Goal: Book appointment/travel/reservation

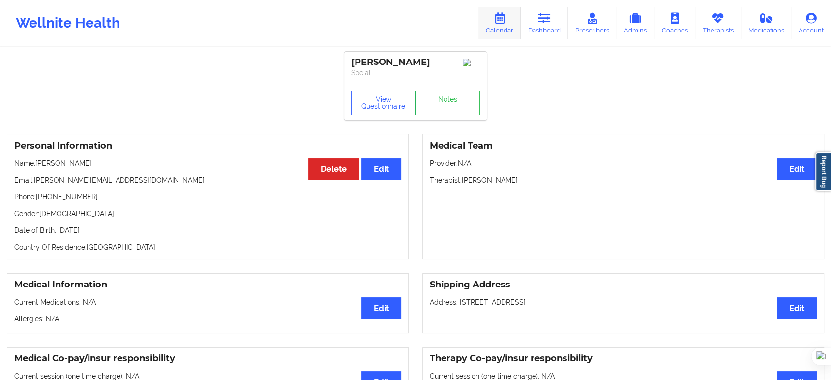
click at [504, 22] on icon at bounding box center [499, 18] width 13 height 11
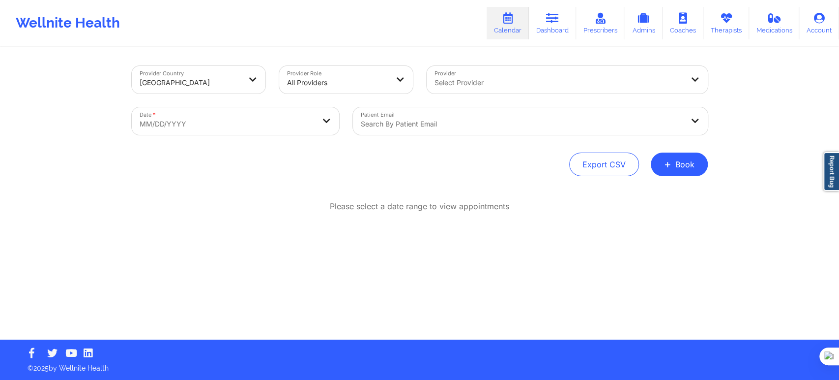
click at [323, 79] on div at bounding box center [337, 83] width 101 height 12
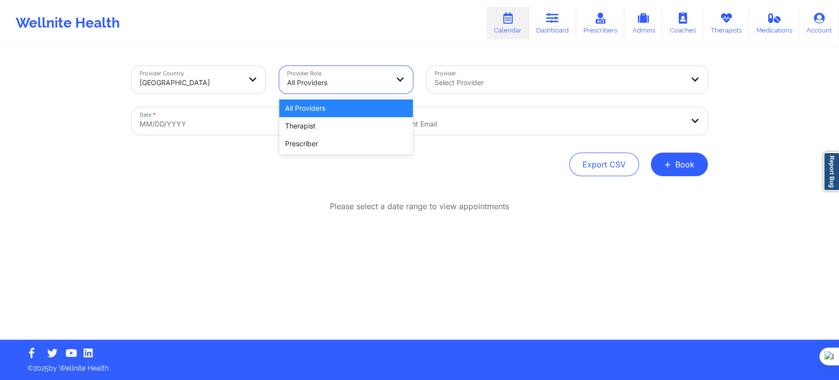
click at [321, 89] on div "All Providers" at bounding box center [337, 83] width 101 height 22
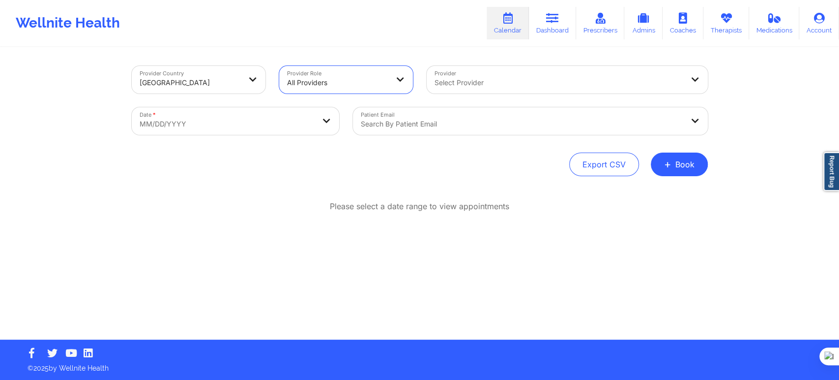
click at [323, 81] on div at bounding box center [337, 83] width 101 height 12
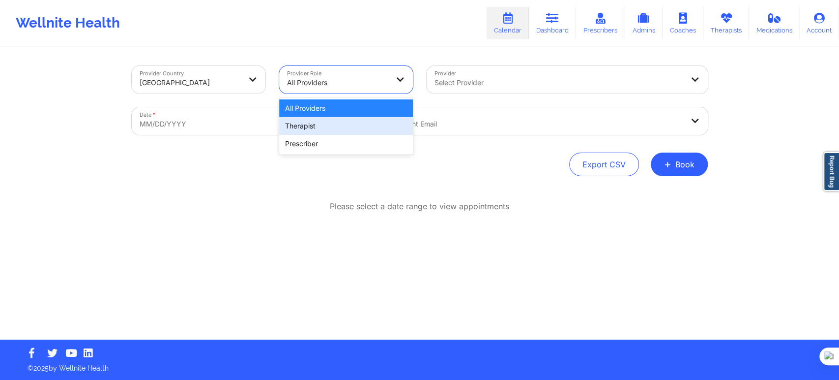
click at [314, 126] on div "Therapist" at bounding box center [346, 126] width 134 height 18
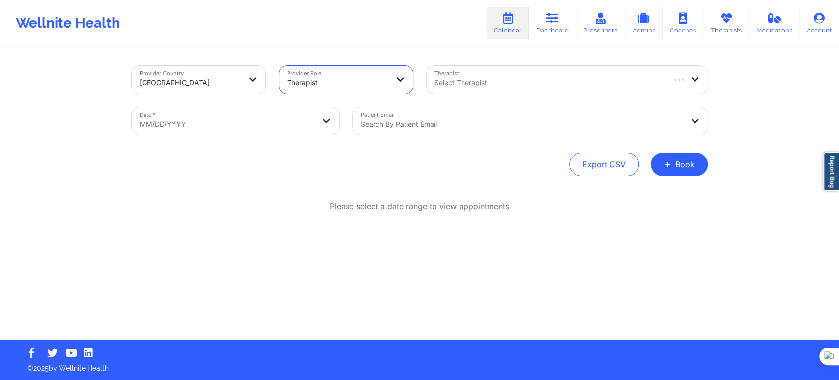
click at [450, 89] on div "Select Therapist" at bounding box center [546, 80] width 238 height 28
type input "richard r"
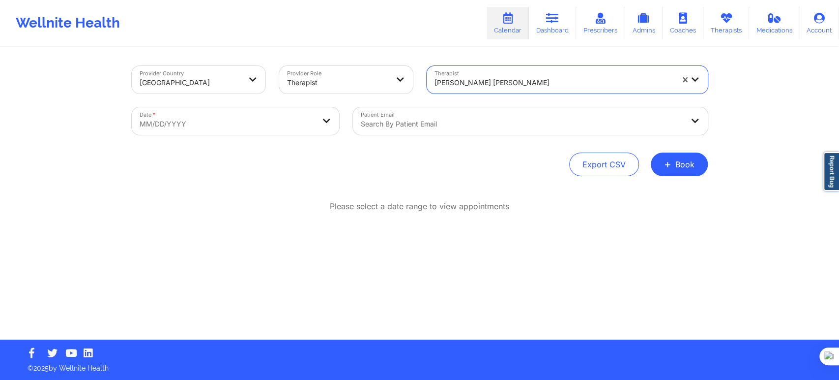
click at [430, 123] on div at bounding box center [522, 124] width 323 height 12
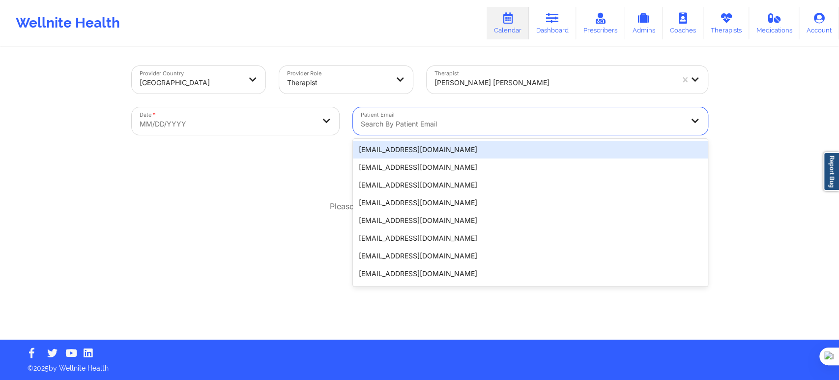
paste input "9144983865"
type input "9144983865"
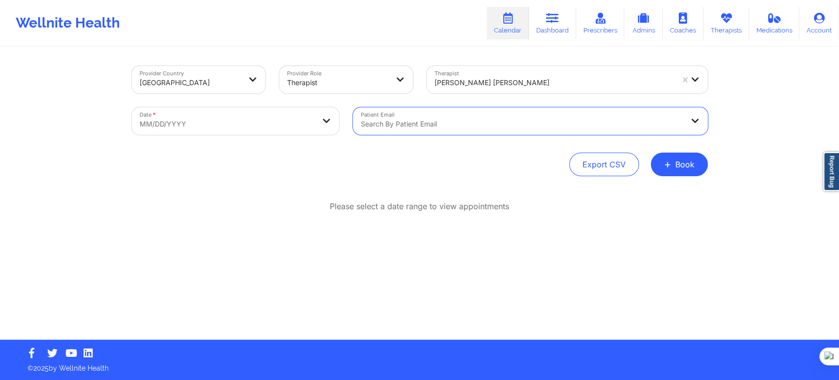
paste input "bnunez914@yahoo.com"
type input "bnunez914@yahoo.com"
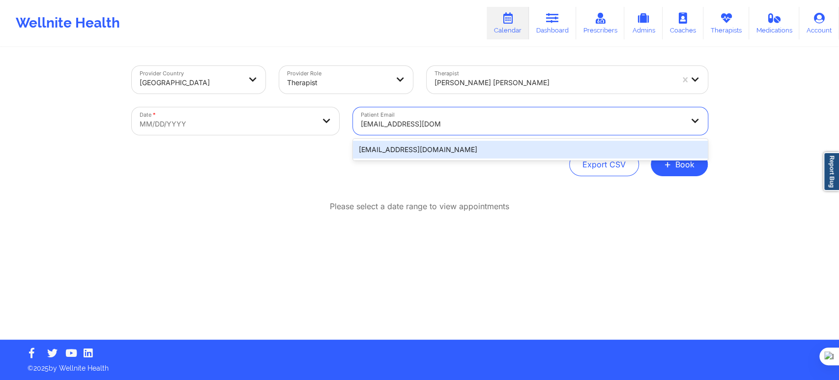
click at [444, 146] on div "bnunez914@yahoo.com" at bounding box center [530, 150] width 355 height 18
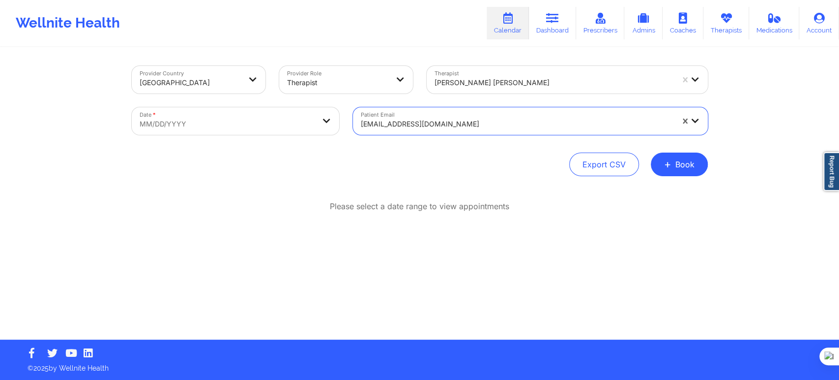
click at [264, 160] on div "Export CSV + Book" at bounding box center [420, 164] width 576 height 24
click at [273, 126] on body "Wellnite Health Calendar Dashboard Prescribers Admins Coaches Therapists Medica…" at bounding box center [419, 190] width 839 height 380
select select "2025-8"
select select "2025-9"
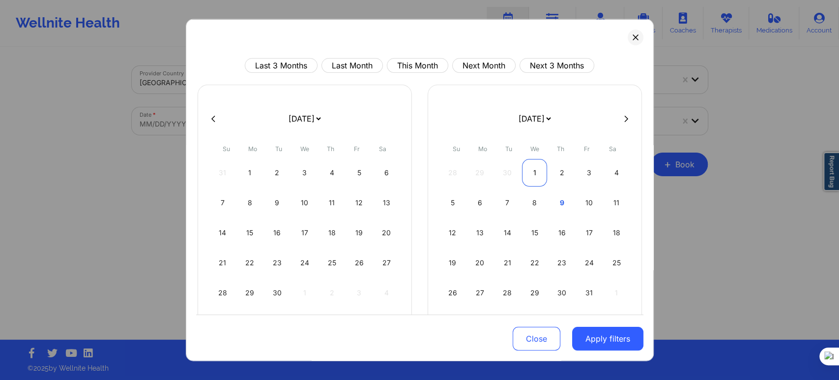
click at [529, 173] on div "1" at bounding box center [534, 173] width 25 height 28
select select "2025-9"
select select "2025-10"
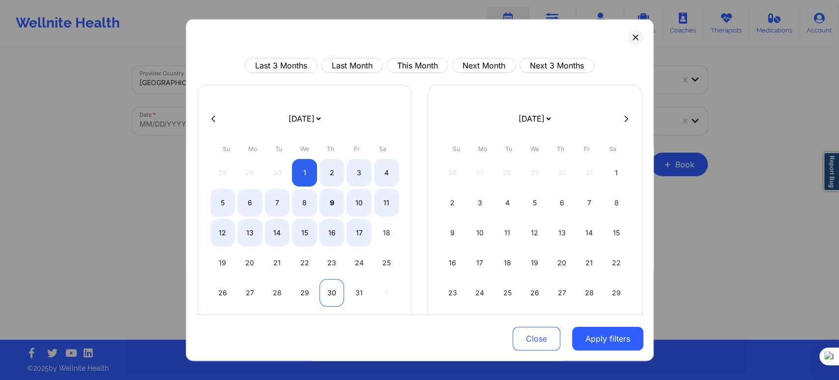
select select "2025-9"
select select "2025-10"
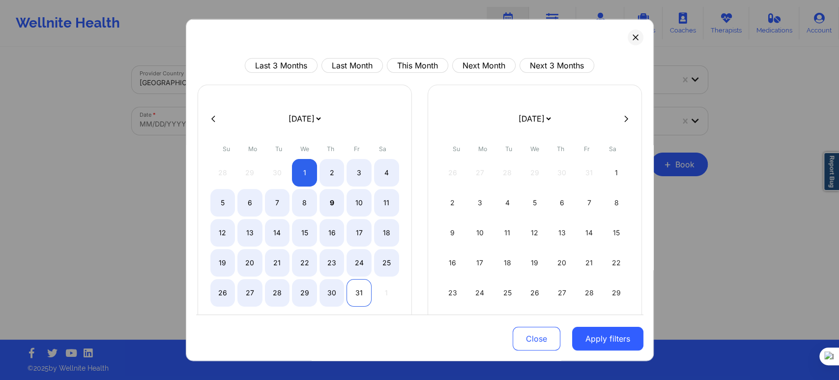
select select "2025-9"
select select "2025-10"
click at [352, 289] on div "31" at bounding box center [359, 293] width 25 height 28
select select "2025-9"
select select "2025-10"
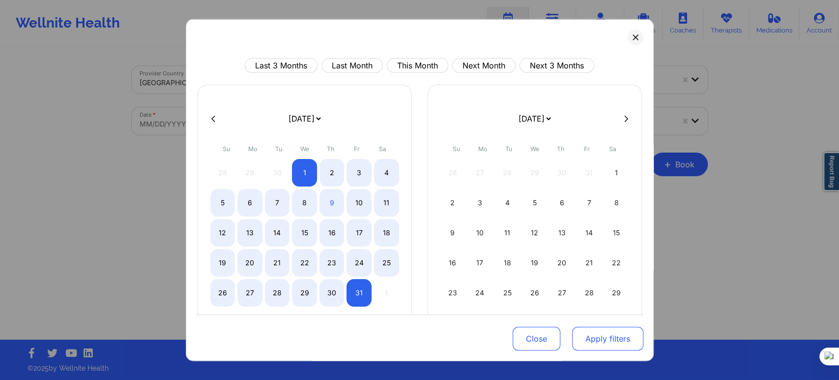
click at [586, 331] on button "Apply filters" at bounding box center [607, 338] width 71 height 24
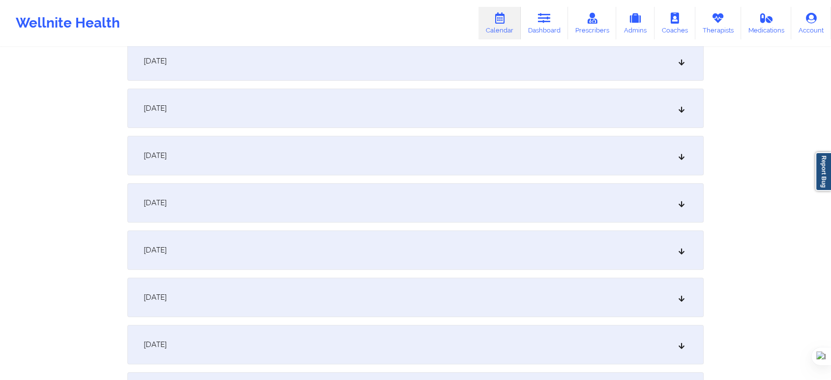
scroll to position [327, 0]
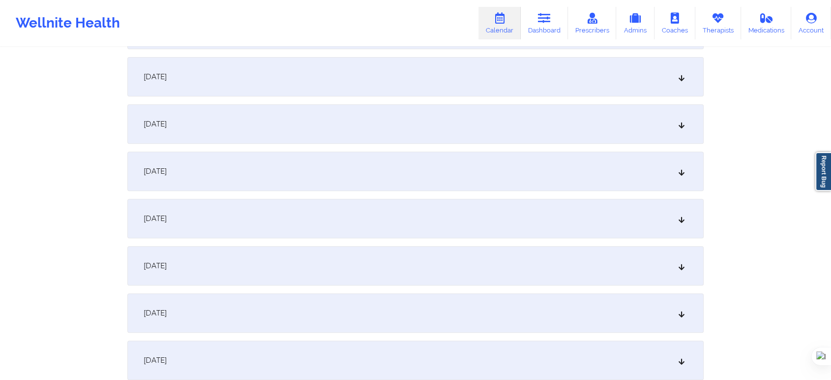
click at [224, 183] on div "[DATE]" at bounding box center [415, 170] width 576 height 39
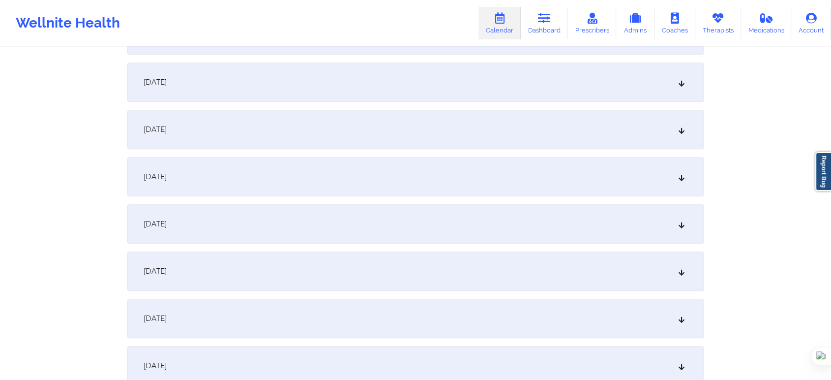
scroll to position [764, 0]
click at [167, 317] on span "[DATE]" at bounding box center [155, 318] width 23 height 10
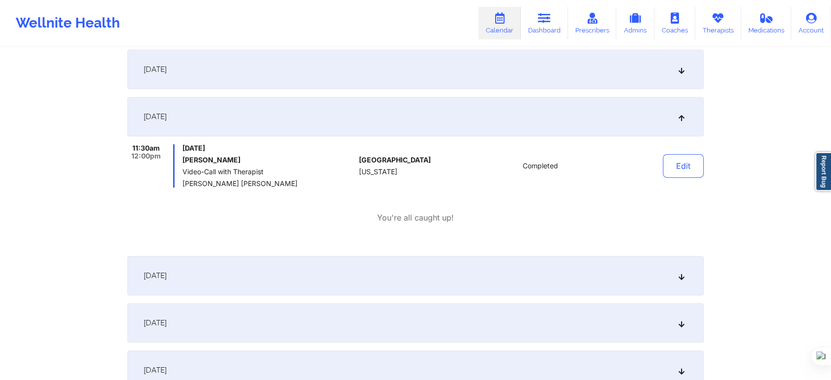
scroll to position [0, 0]
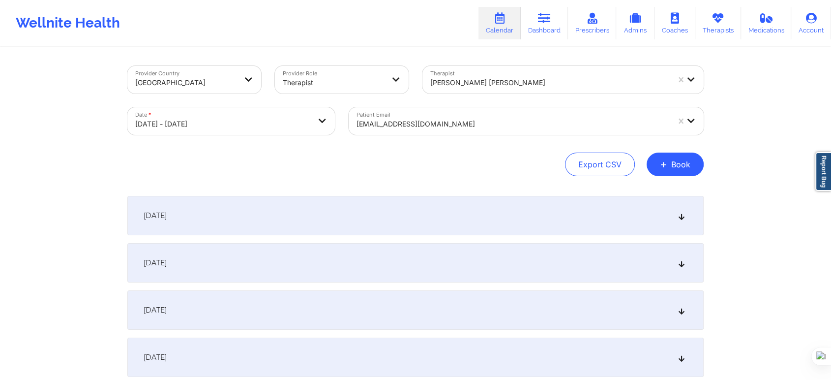
click at [467, 78] on div at bounding box center [549, 83] width 239 height 12
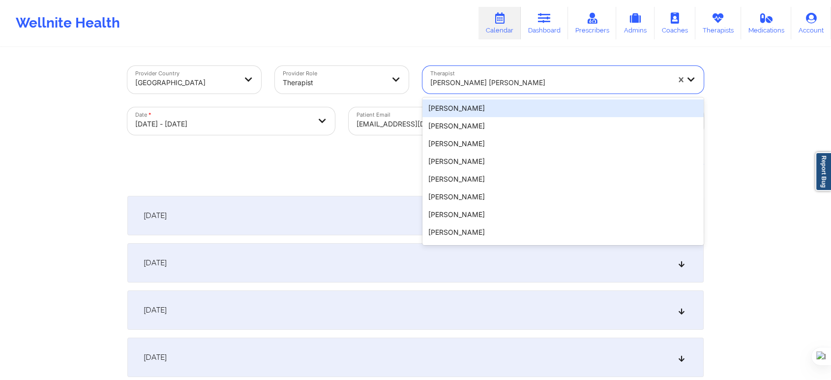
click at [467, 78] on div at bounding box center [549, 83] width 239 height 12
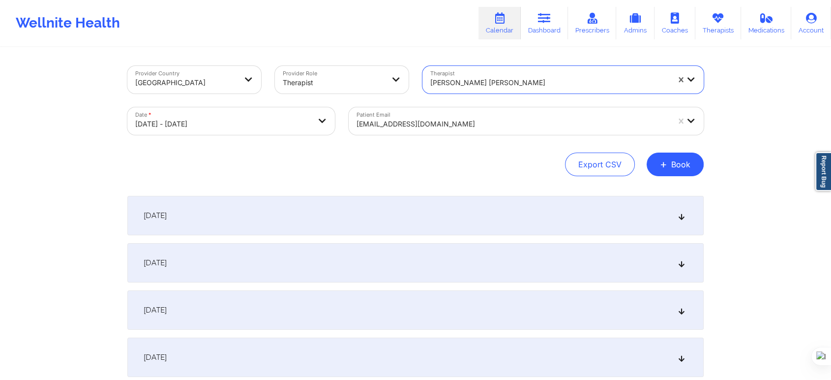
click at [298, 125] on body "Wellnite Health Calendar Dashboard Prescribers Admins Coaches Therapists Medica…" at bounding box center [415, 190] width 831 height 380
select select "2025-9"
select select "2025-10"
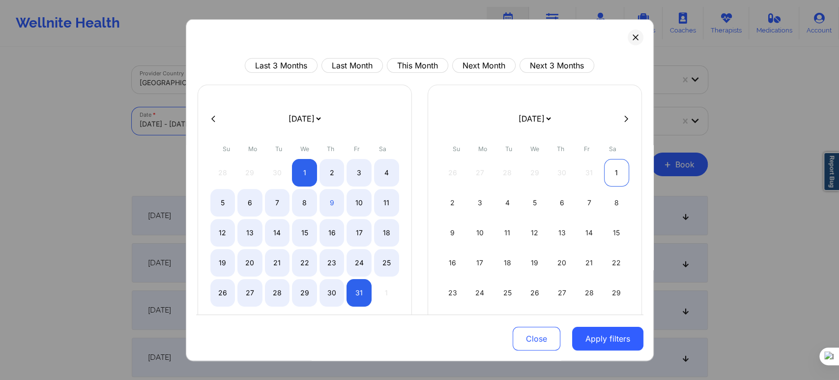
click at [614, 176] on div "1" at bounding box center [616, 173] width 25 height 28
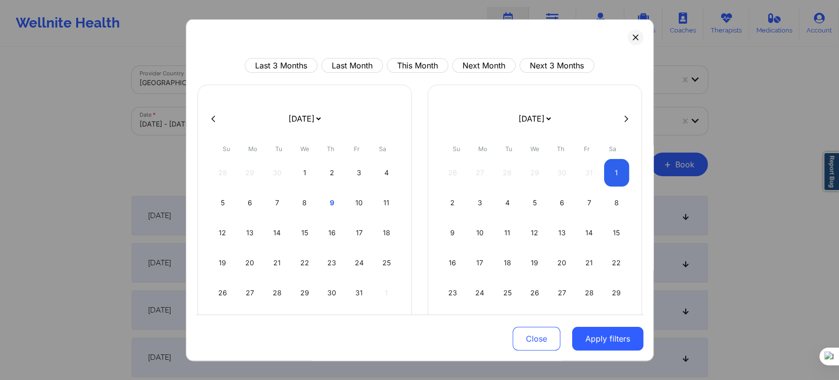
select select "2025-10"
select select "2025-11"
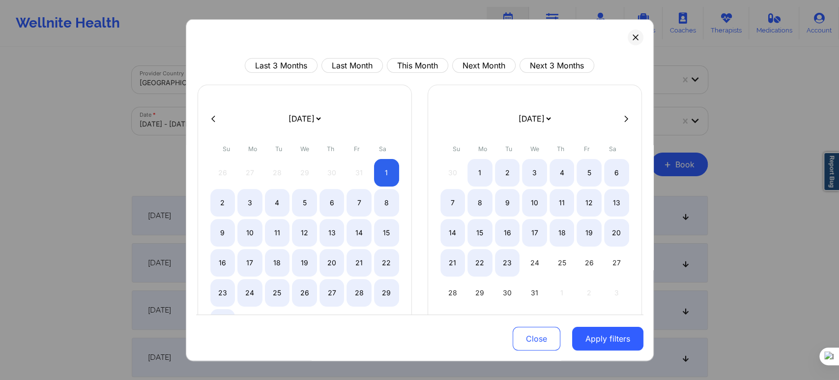
select select "2025-10"
select select "2025-11"
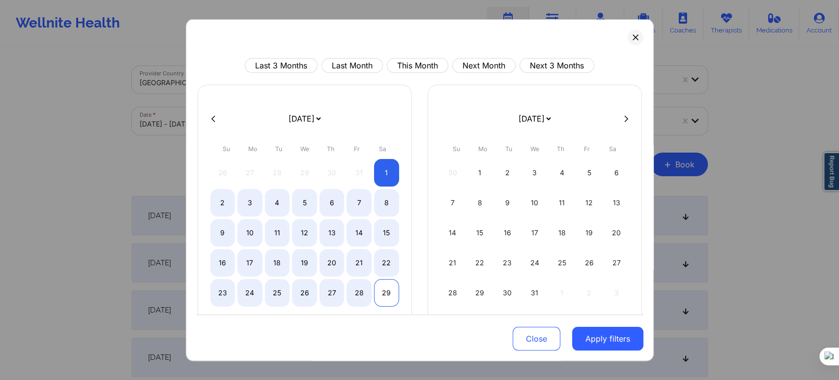
click at [383, 299] on div "29" at bounding box center [386, 293] width 25 height 28
select select "2025-10"
select select "2025-11"
click at [572, 332] on button "Apply filters" at bounding box center [607, 338] width 71 height 24
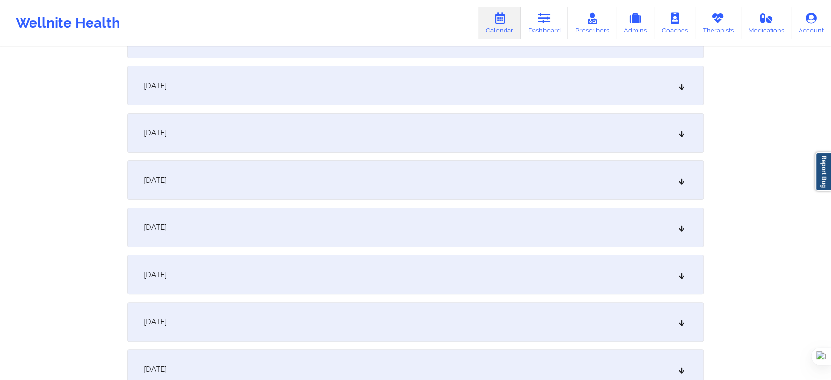
scroll to position [273, 0]
click at [232, 244] on div "[DATE]" at bounding box center [415, 225] width 576 height 39
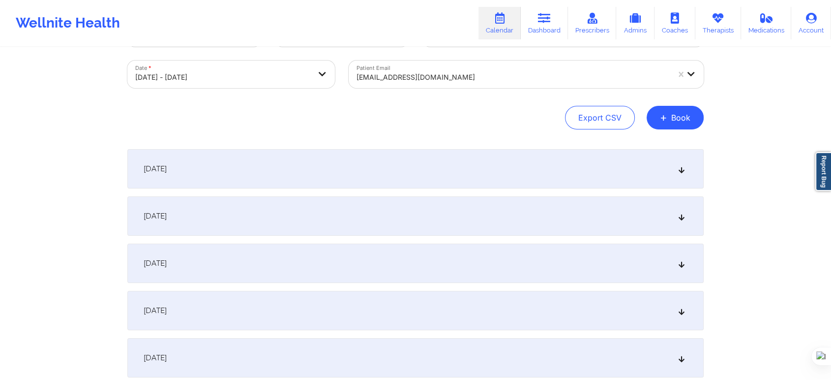
scroll to position [0, 0]
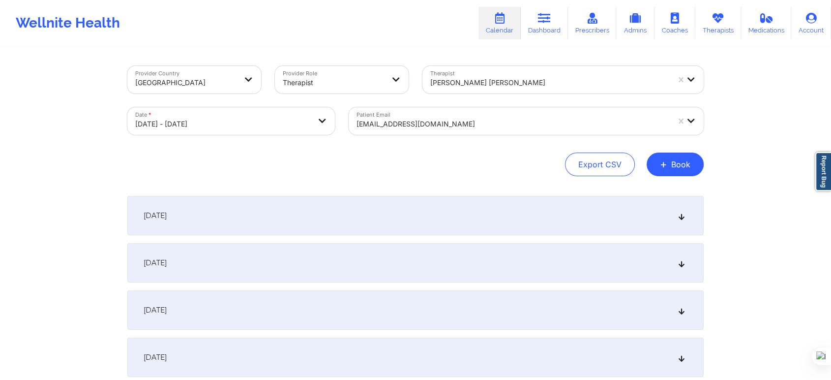
click at [507, 78] on div at bounding box center [549, 83] width 239 height 12
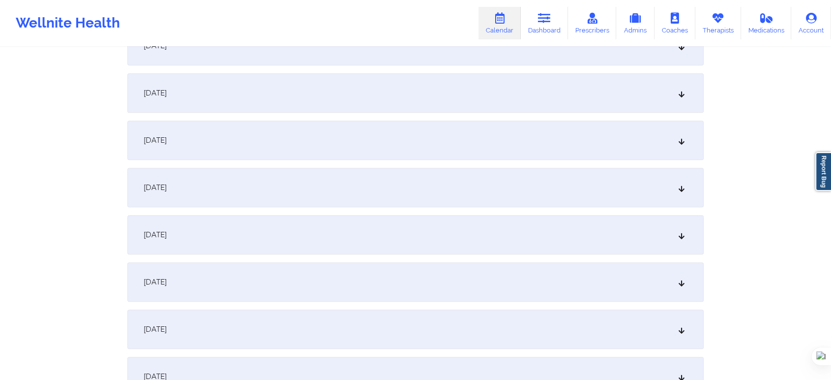
scroll to position [437, 0]
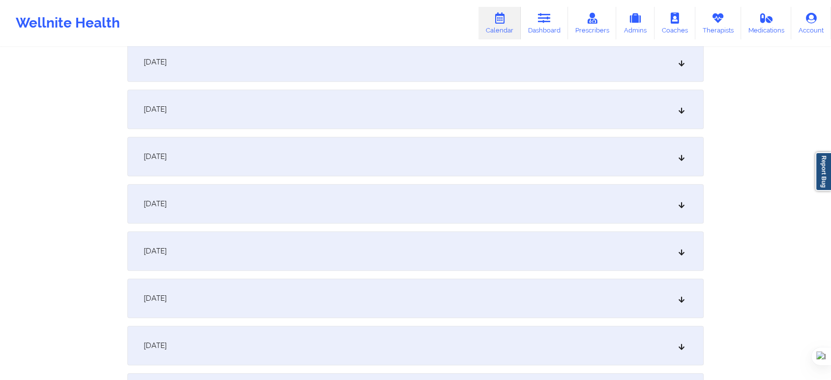
click at [202, 69] on div "[DATE]" at bounding box center [415, 61] width 576 height 39
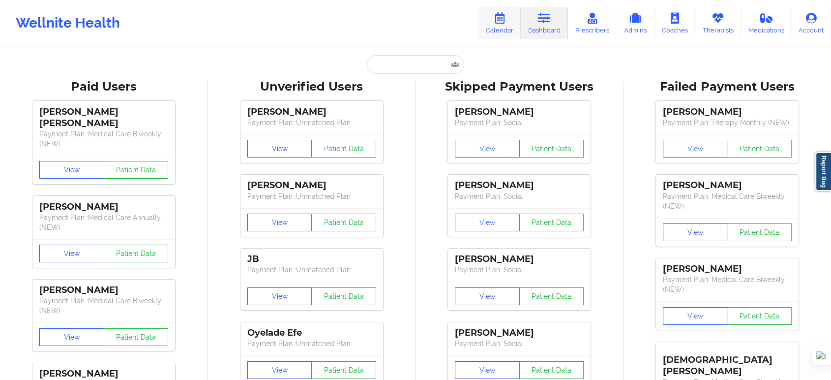
click at [503, 31] on link "Calendar" at bounding box center [499, 23] width 42 height 32
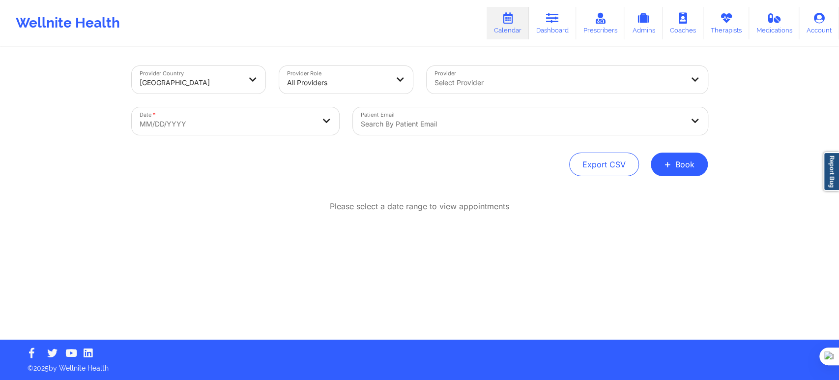
click at [223, 85] on div at bounding box center [190, 83] width 101 height 12
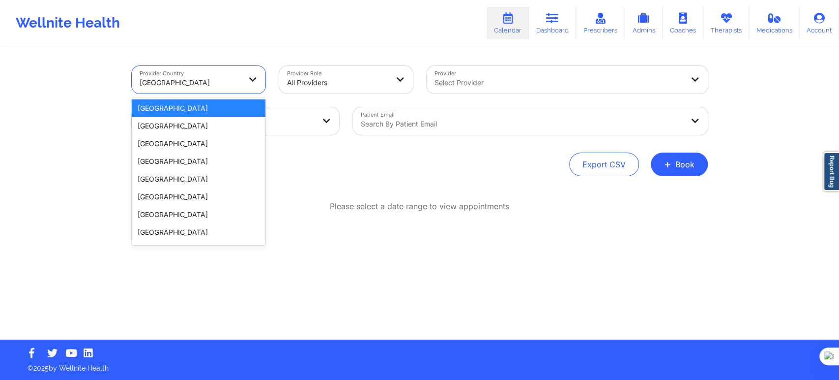
click at [216, 103] on div "[GEOGRAPHIC_DATA]" at bounding box center [199, 108] width 134 height 18
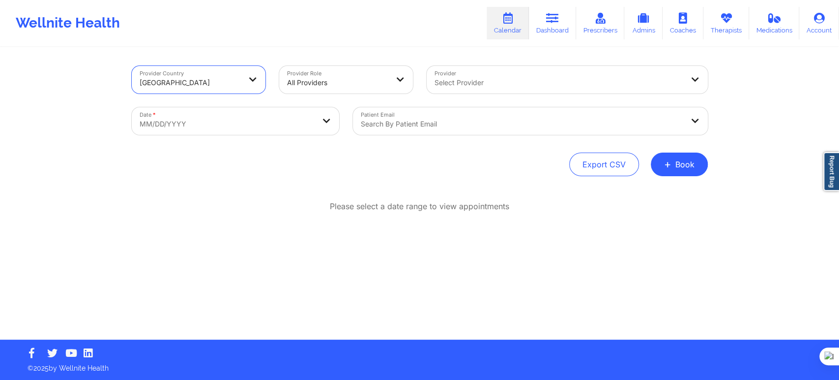
click at [304, 80] on div at bounding box center [337, 83] width 101 height 12
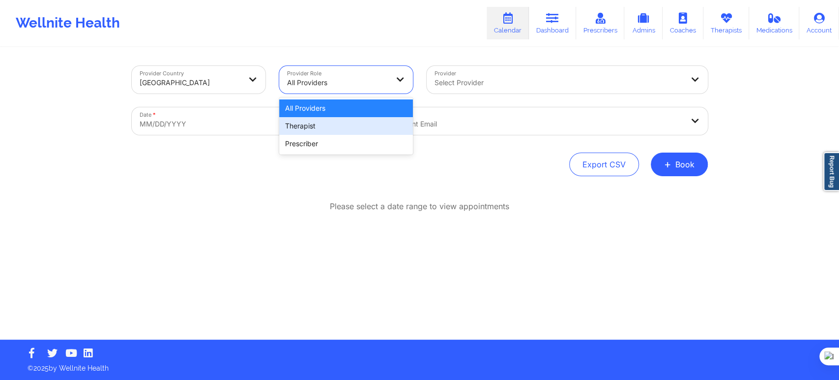
click at [315, 120] on div "Therapist" at bounding box center [346, 126] width 134 height 18
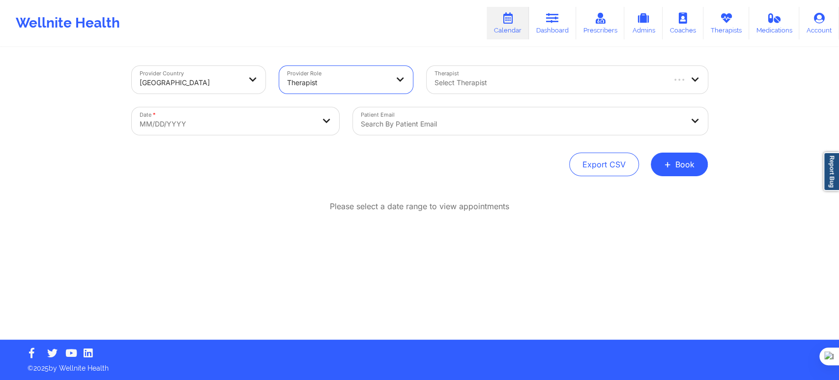
click at [460, 85] on div at bounding box center [549, 83] width 229 height 12
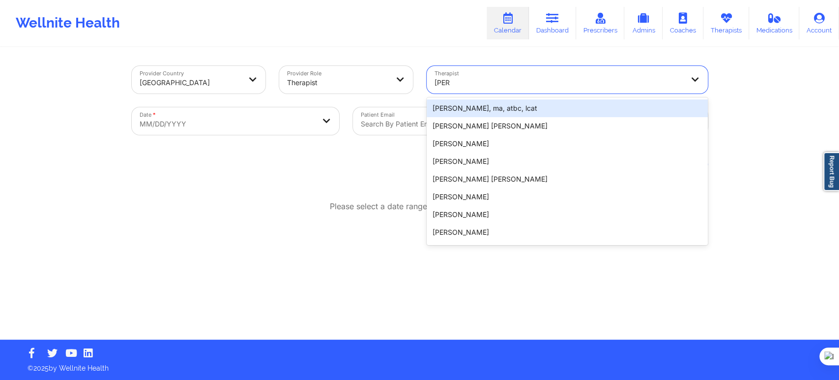
type input "janell"
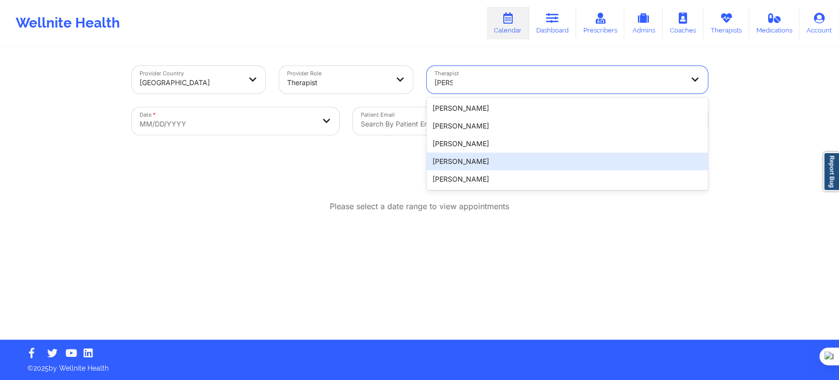
click at [472, 176] on div "Janell Stallworth" at bounding box center [567, 179] width 281 height 18
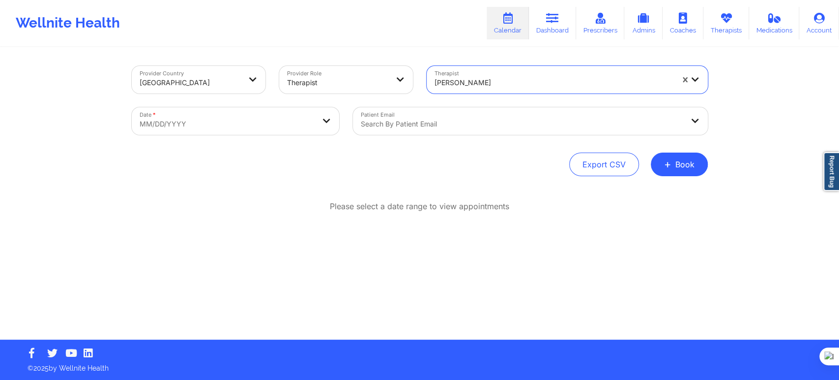
click at [411, 125] on div at bounding box center [522, 124] width 323 height 12
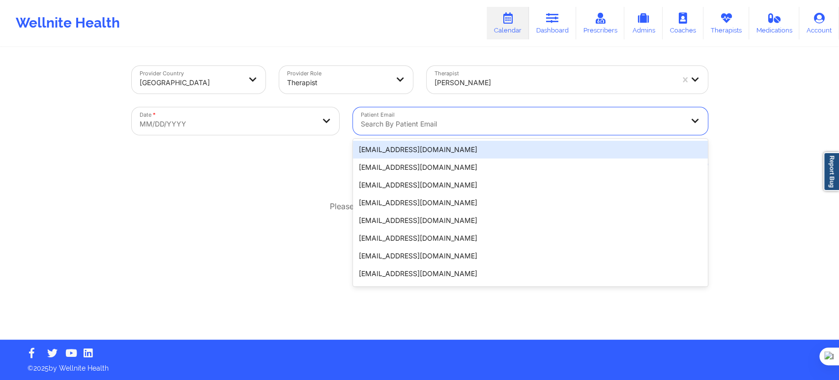
paste input "brirusley8@gmail.com"
type input "brirusley8@gmail.com"
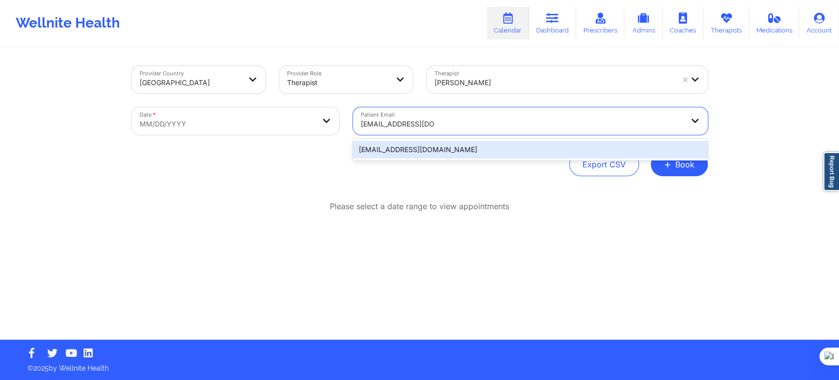
click at [370, 151] on div "brirusley8@gmail.com" at bounding box center [530, 150] width 355 height 18
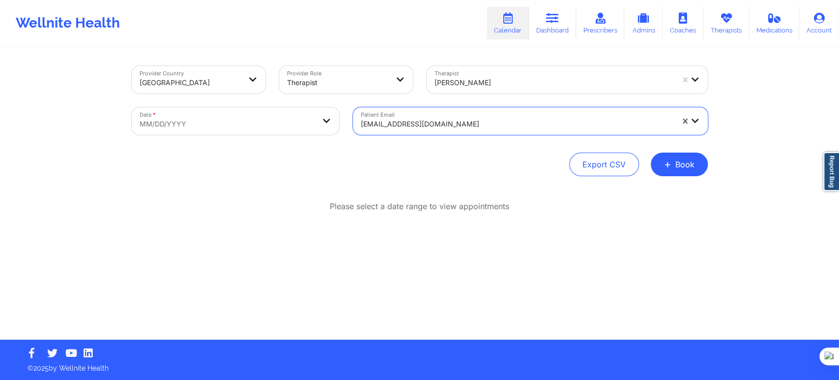
click at [307, 125] on body "Wellnite Health Calendar Dashboard Prescribers Admins Coaches Therapists Medica…" at bounding box center [419, 190] width 839 height 380
select select "2025-8"
select select "2025-9"
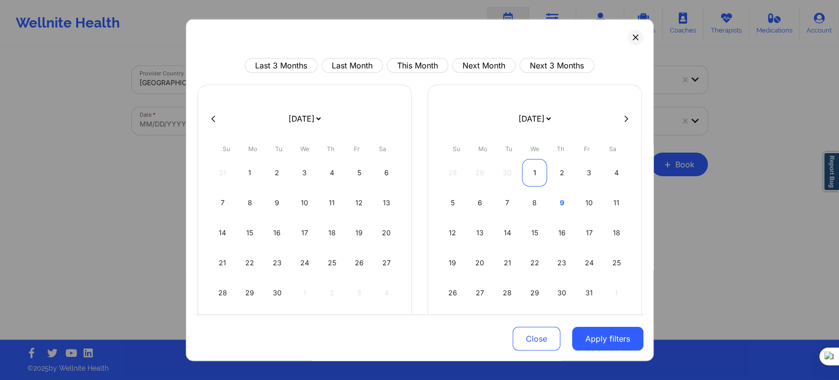
click at [533, 169] on div "1" at bounding box center [534, 173] width 25 height 28
select select "2025-9"
select select "2025-10"
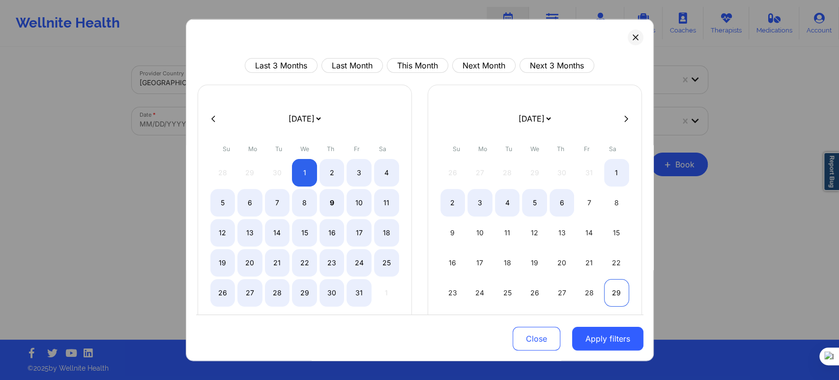
select select "2025-9"
select select "2025-10"
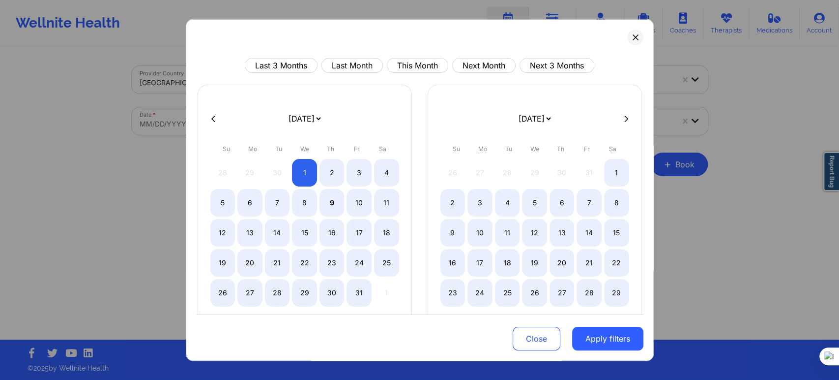
select select "2025-9"
select select "2025-10"
select select "2025-9"
select select "2025-10"
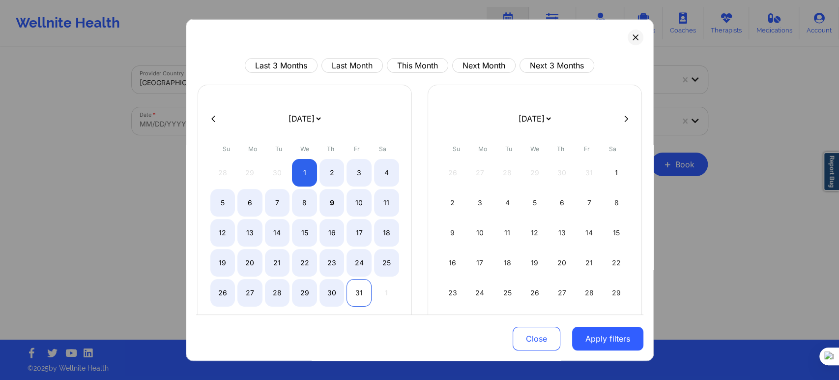
click at [363, 294] on div "31" at bounding box center [359, 293] width 25 height 28
select select "2025-9"
select select "2025-10"
click at [588, 337] on button "Apply filters" at bounding box center [607, 338] width 71 height 24
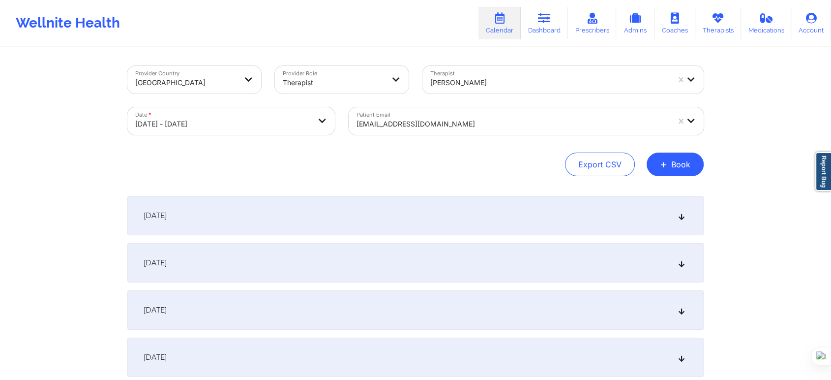
click at [240, 126] on body "Wellnite Health Calendar Dashboard Prescribers Admins Coaches Therapists Medica…" at bounding box center [415, 190] width 831 height 380
select select "2025-9"
select select "2025-10"
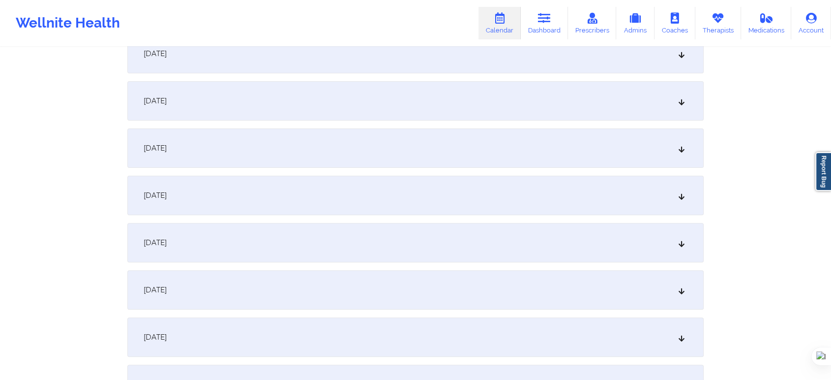
scroll to position [273, 0]
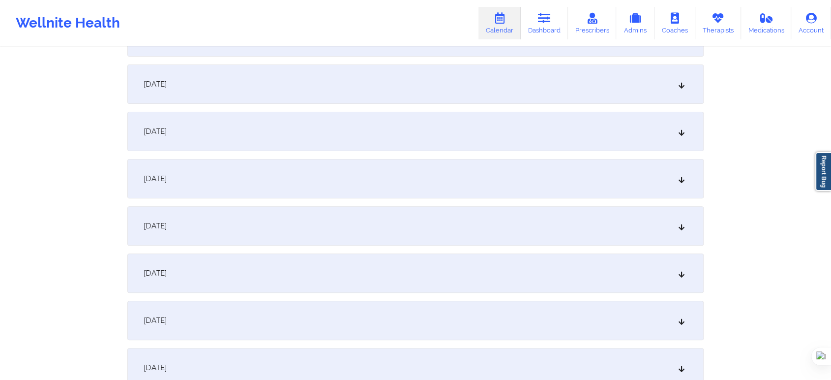
click at [203, 120] on div "[DATE]" at bounding box center [415, 131] width 576 height 39
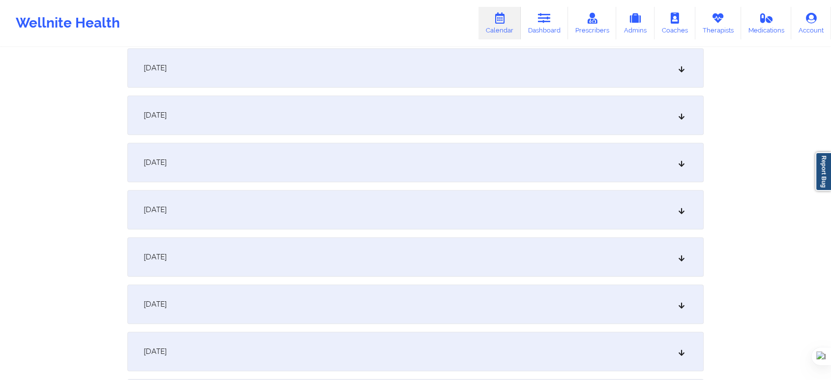
scroll to position [983, 0]
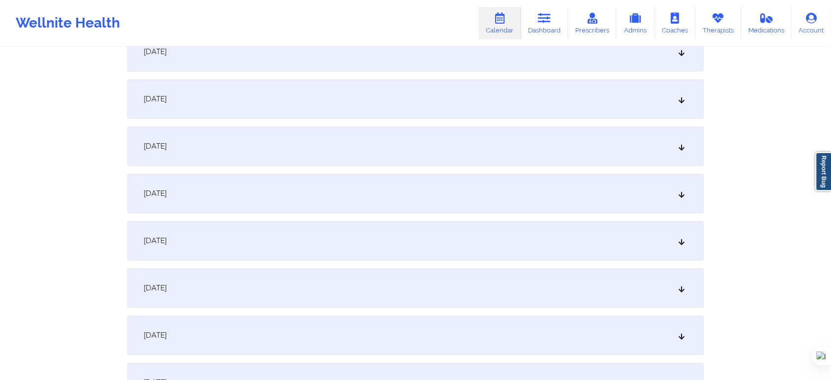
click at [218, 203] on div "[DATE]" at bounding box center [415, 193] width 576 height 39
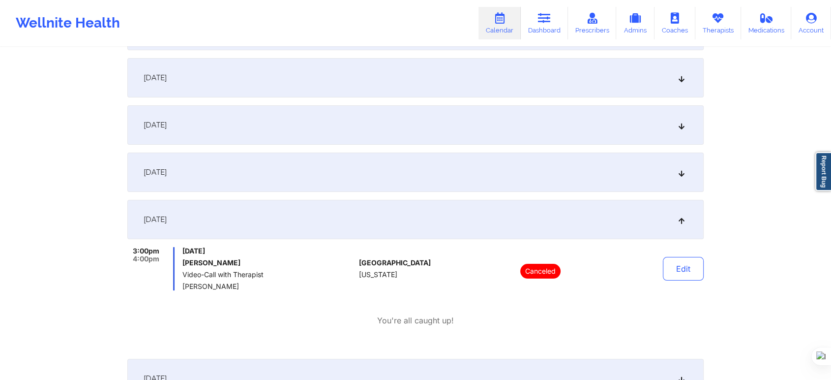
scroll to position [0, 0]
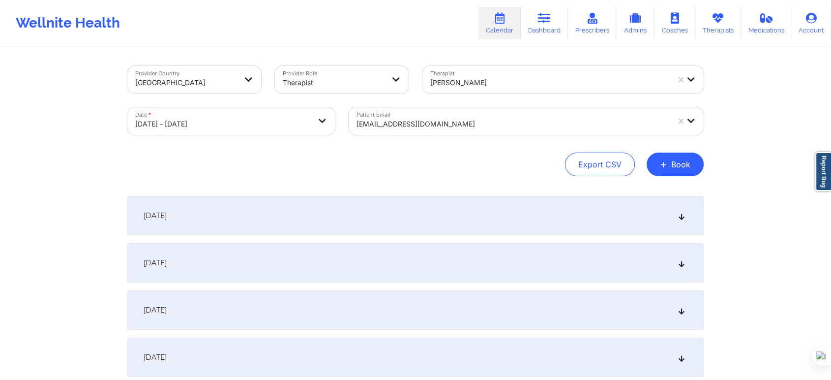
click at [217, 131] on body "Wellnite Health Calendar Dashboard Prescribers Admins Coaches Therapists Medica…" at bounding box center [415, 190] width 831 height 380
select select "2025-9"
select select "2025-10"
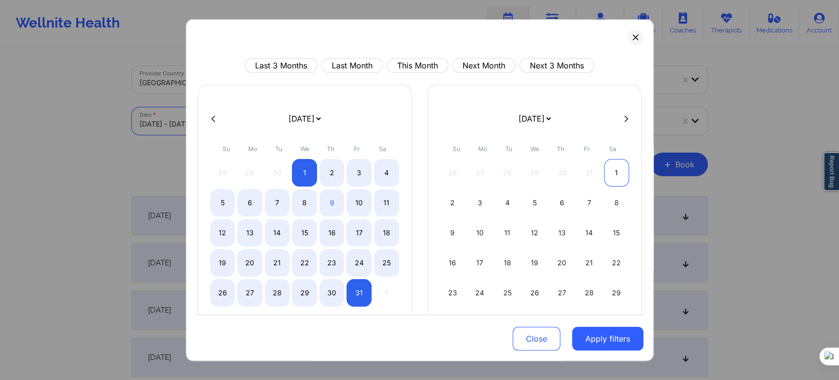
click at [625, 174] on div "1" at bounding box center [616, 173] width 25 height 28
select select "2025-10"
select select "2025-11"
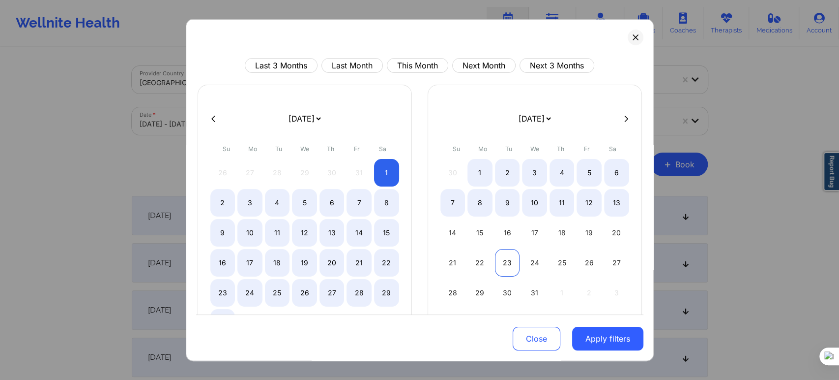
select select "2025-10"
select select "2025-11"
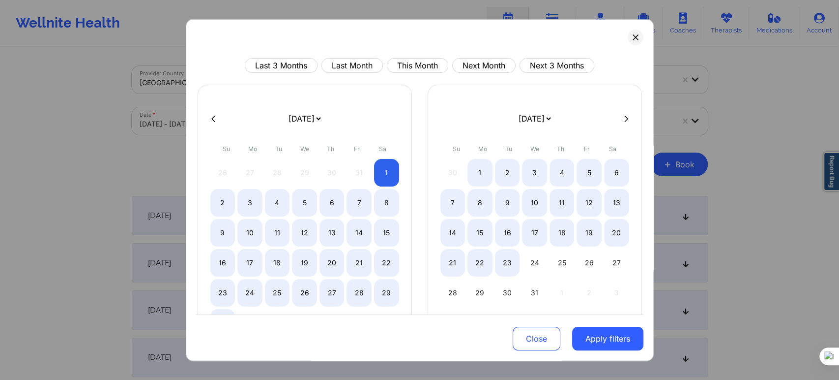
select select "2025-10"
select select "2025-11"
select select "2025-10"
select select "2025-11"
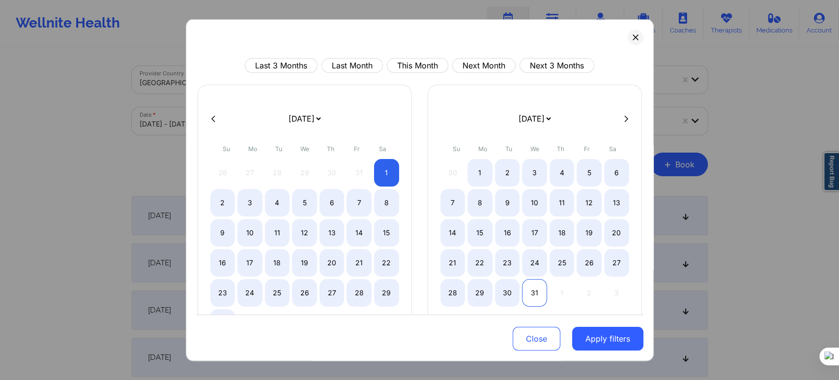
select select "2025-10"
select select "2025-11"
click at [532, 289] on div "31" at bounding box center [534, 293] width 25 height 28
select select "2025-10"
select select "2025-11"
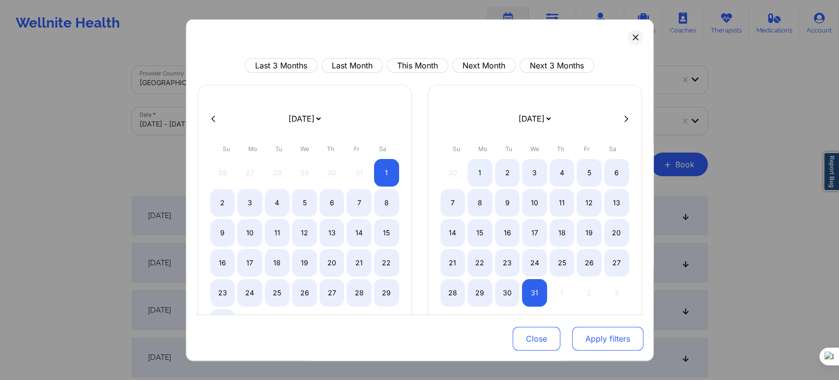
click at [587, 339] on button "Apply filters" at bounding box center [607, 338] width 71 height 24
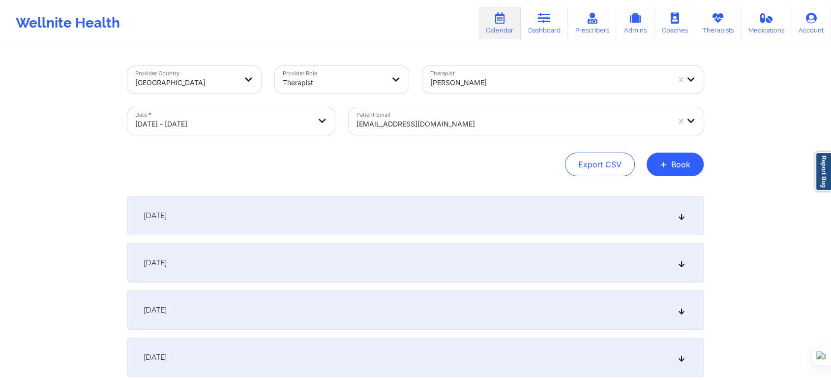
click at [216, 261] on div "[DATE]" at bounding box center [415, 262] width 576 height 39
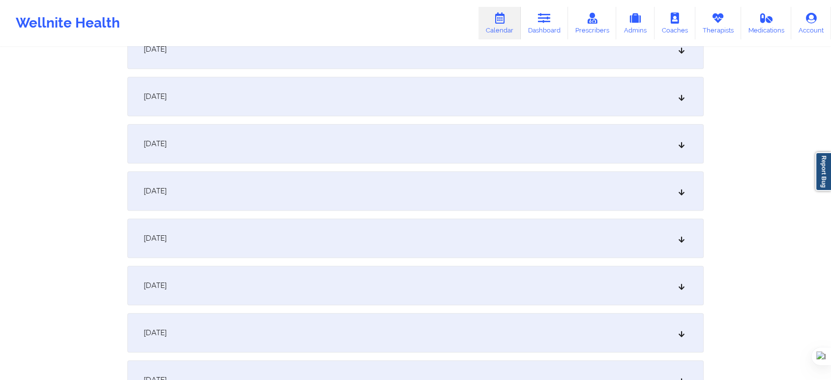
click at [218, 295] on div "[DATE]" at bounding box center [415, 284] width 576 height 39
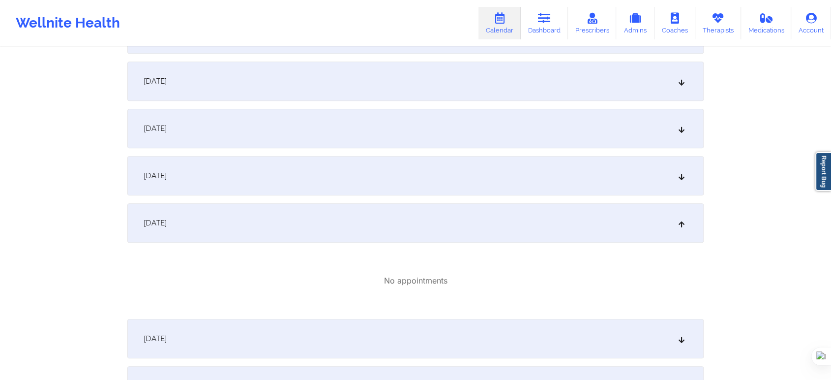
scroll to position [764, 0]
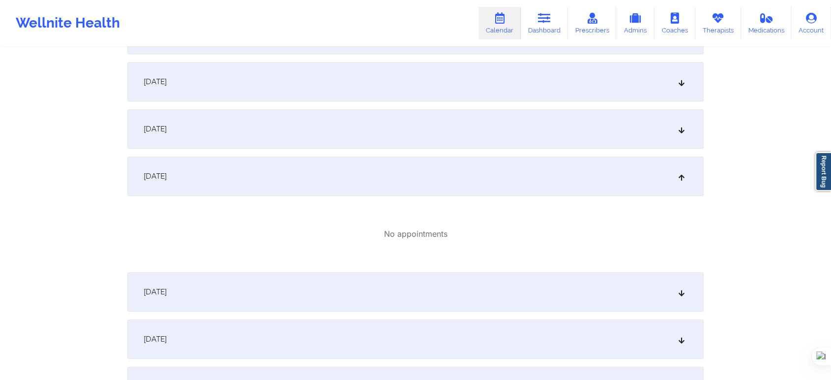
click at [213, 343] on div "[DATE]" at bounding box center [415, 338] width 576 height 39
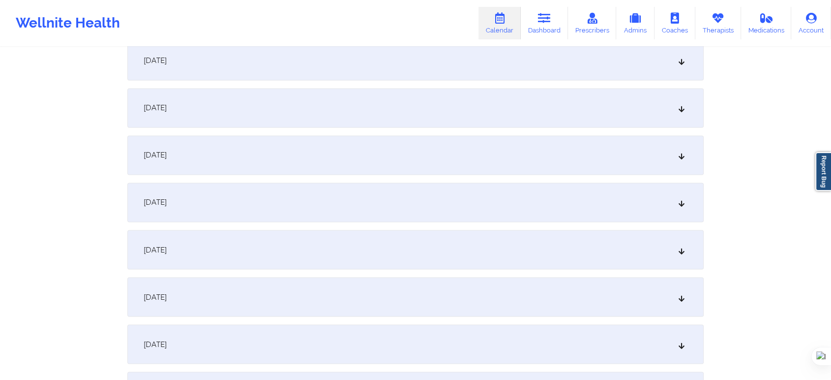
scroll to position [1639, 0]
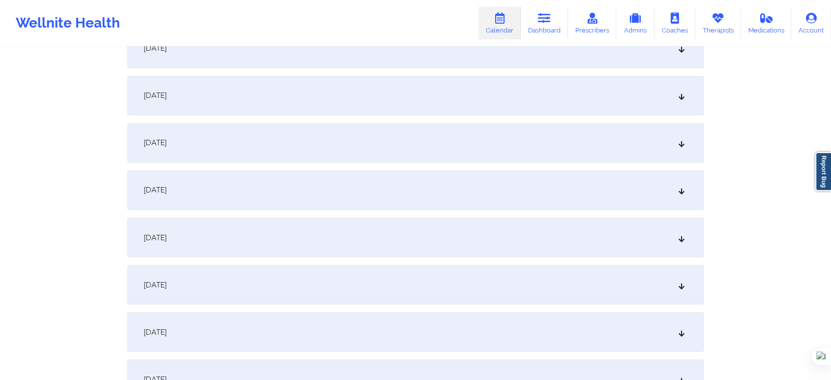
click at [223, 241] on div "[DATE]" at bounding box center [415, 236] width 576 height 39
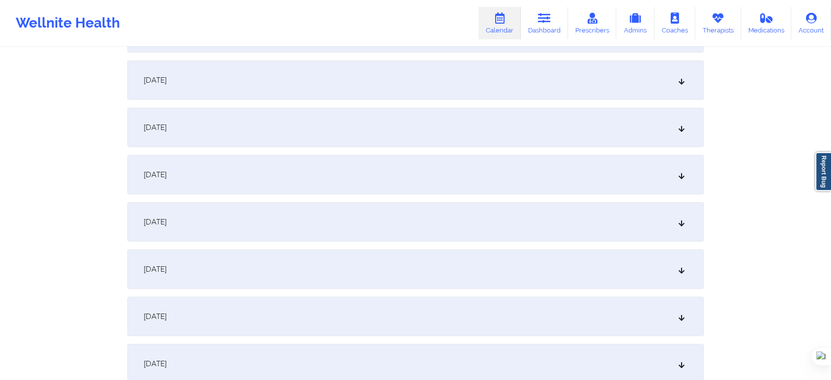
click at [252, 71] on div "[DATE]" at bounding box center [415, 79] width 576 height 39
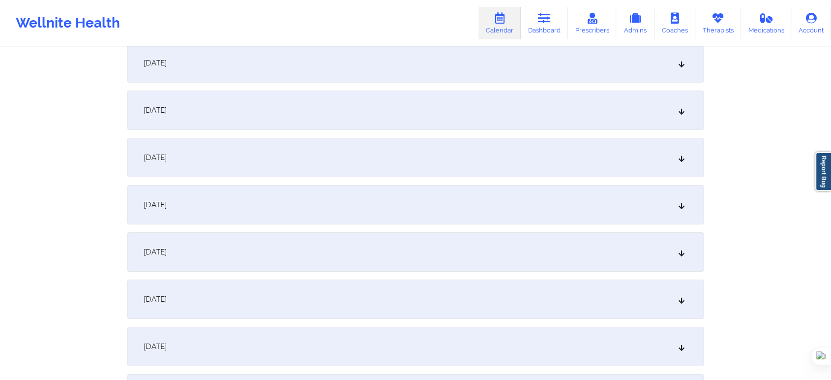
click at [230, 298] on div "[DATE]" at bounding box center [415, 298] width 576 height 39
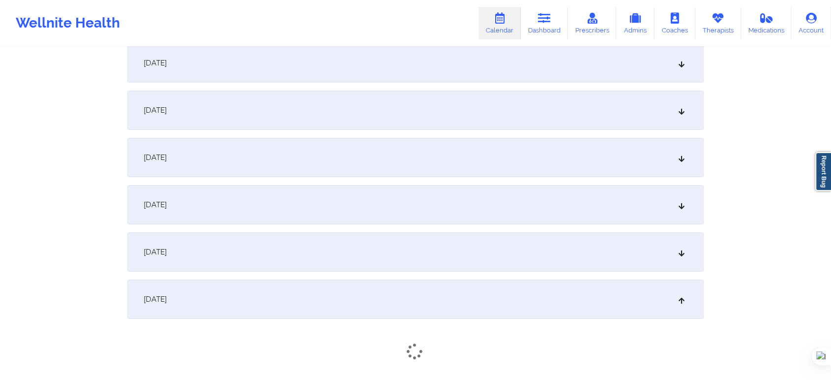
click at [227, 251] on div "[DATE]" at bounding box center [415, 251] width 576 height 39
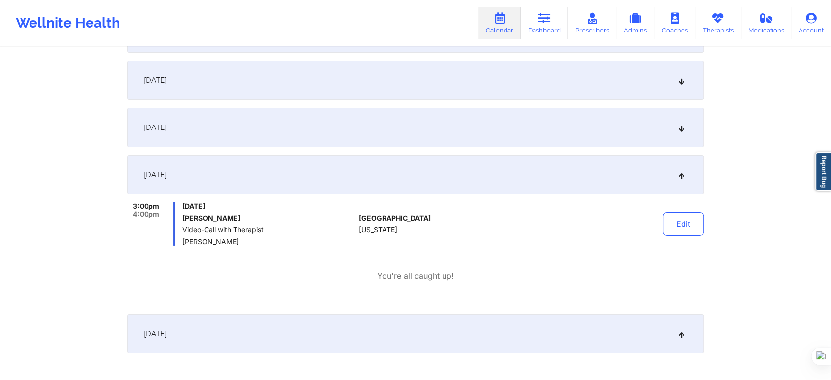
scroll to position [3113, 0]
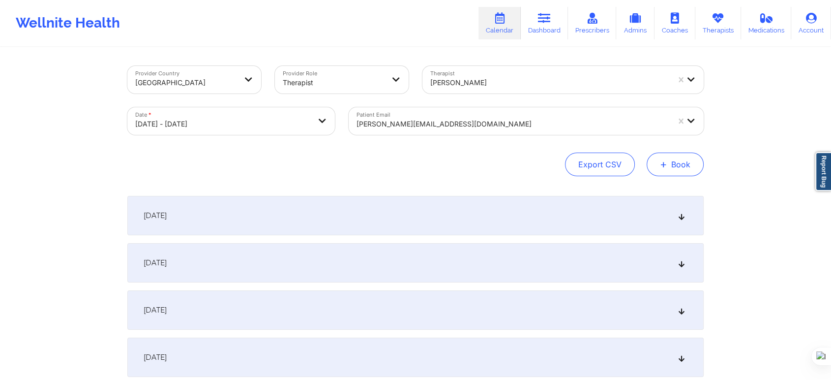
click at [679, 164] on button "+ Book" at bounding box center [674, 164] width 57 height 24
click at [628, 194] on button "Therapy Session" at bounding box center [658, 195] width 75 height 16
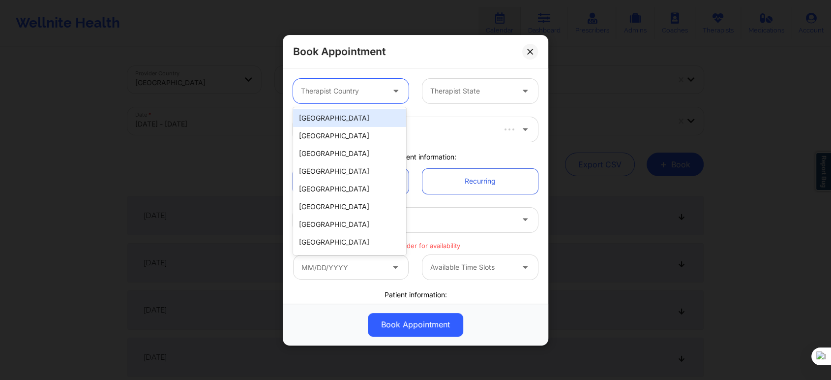
click at [354, 92] on div at bounding box center [342, 91] width 83 height 12
click at [350, 115] on div "[GEOGRAPHIC_DATA]" at bounding box center [349, 118] width 113 height 18
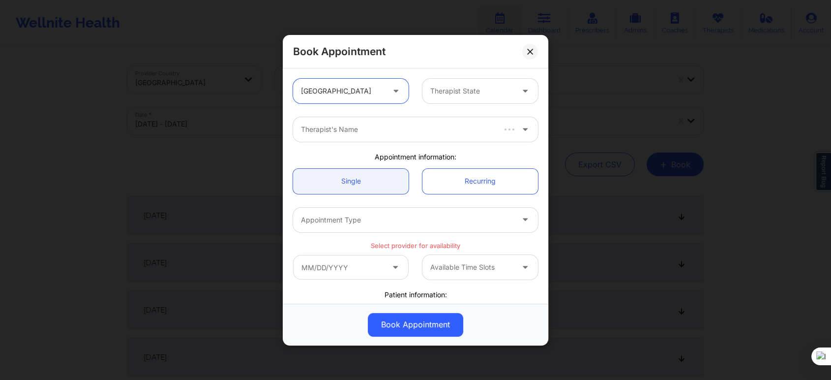
click at [436, 97] on div "Therapist State" at bounding box center [468, 91] width 92 height 25
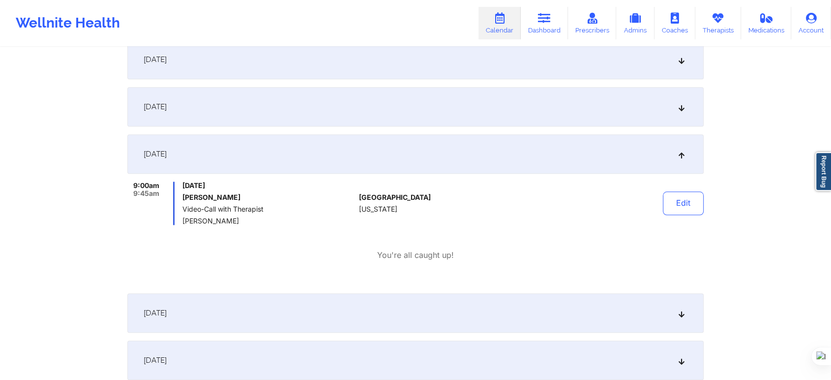
click at [504, 20] on icon at bounding box center [499, 18] width 13 height 11
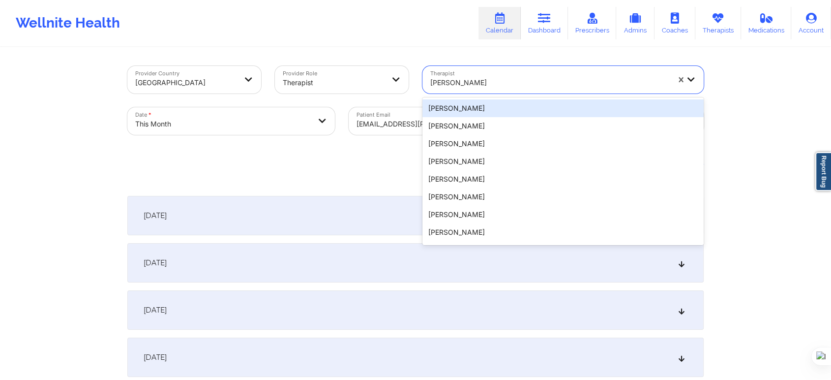
click at [486, 83] on div at bounding box center [549, 83] width 239 height 12
paste input "Andrea Steen"
type input "Andrea Steen"
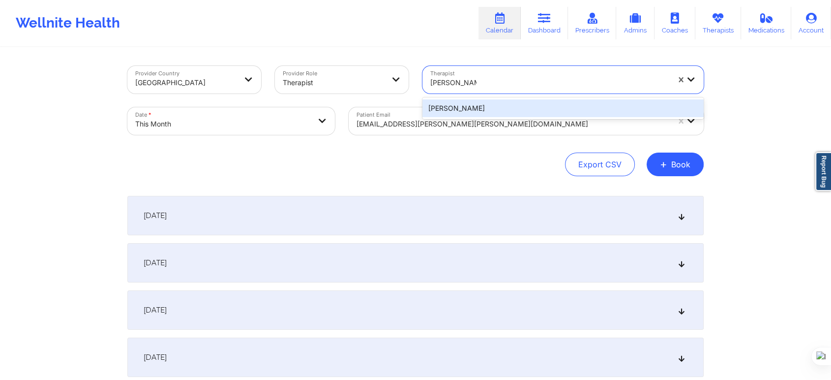
click at [474, 109] on div "Andrea Steen" at bounding box center [562, 108] width 281 height 18
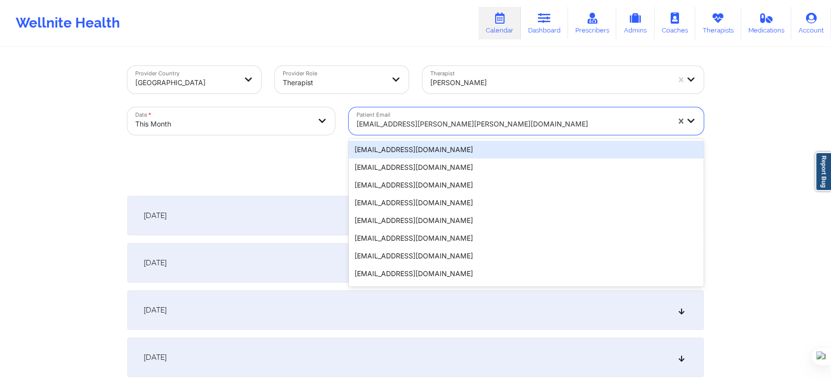
click at [427, 125] on div at bounding box center [512, 124] width 313 height 12
paste input "hoyt.christy@yahoo.com"
type input "hoyt.christy@yahoo.com"
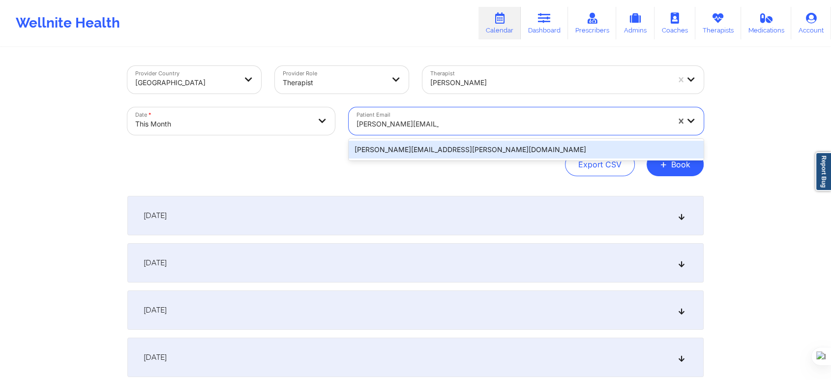
click at [439, 146] on div "hoyt.christy@yahoo.com" at bounding box center [526, 150] width 355 height 18
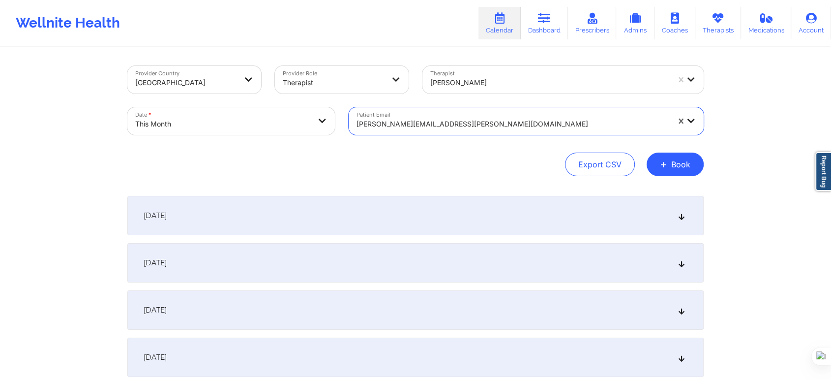
click at [314, 148] on div "Provider Country United States Provider Role Therapist Therapist Andrea Steen D…" at bounding box center [415, 121] width 576 height 110
click at [278, 120] on body "Wellnite Health Calendar Dashboard Prescribers Admins Coaches Therapists Medica…" at bounding box center [415, 190] width 831 height 380
select select "2025-9"
select select "2025-10"
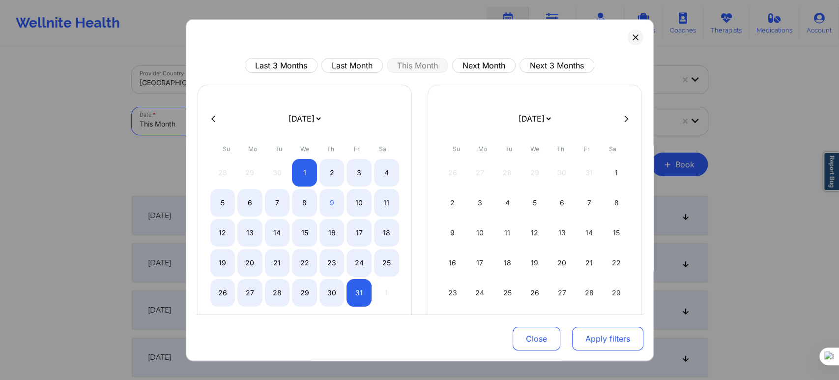
click at [584, 332] on button "Apply filters" at bounding box center [607, 338] width 71 height 24
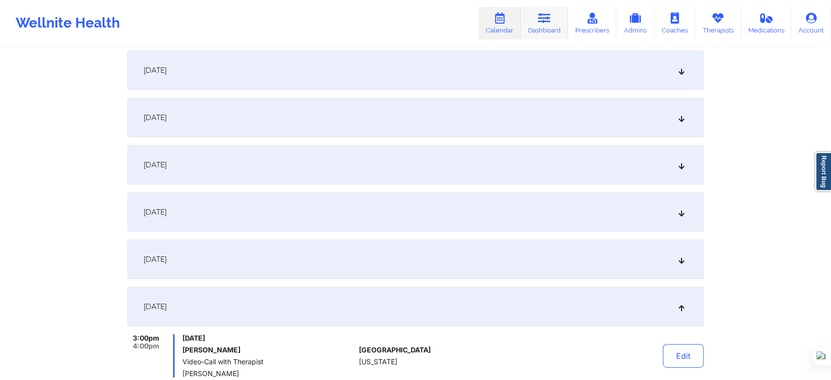
click at [547, 23] on icon at bounding box center [544, 18] width 13 height 11
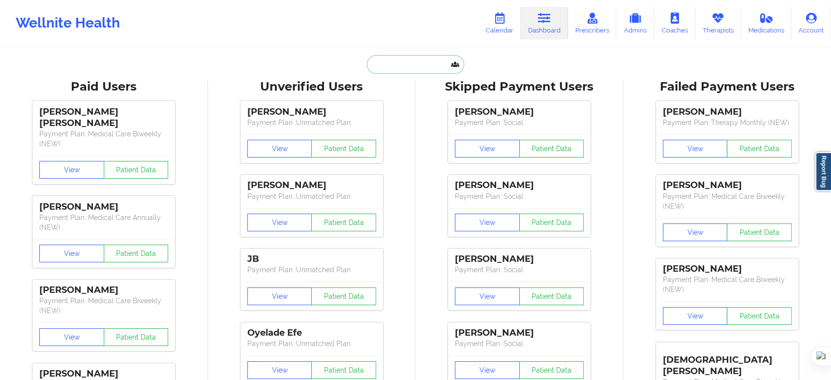
click at [374, 62] on input "text" at bounding box center [415, 64] width 97 height 19
paste input "[PERSON_NAME]"
type input "[PERSON_NAME]"
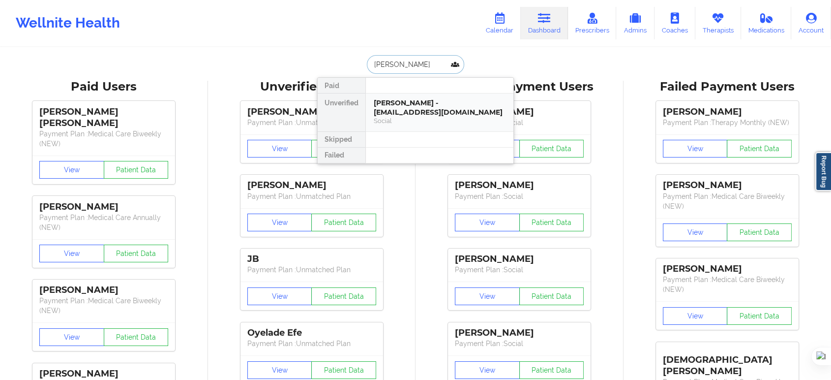
click at [415, 124] on div "Social" at bounding box center [440, 121] width 132 height 8
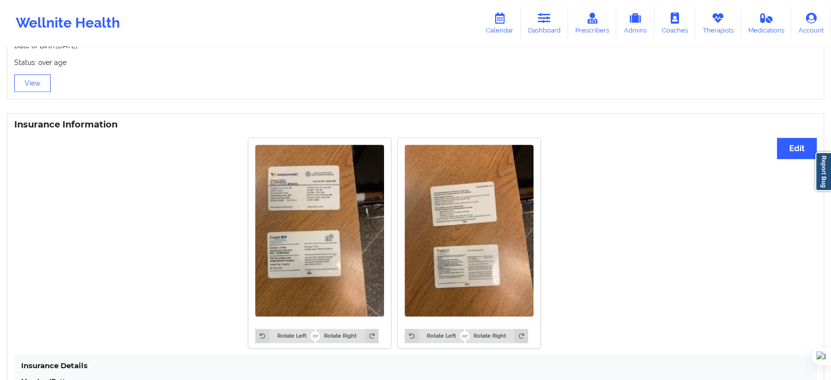
scroll to position [713, 0]
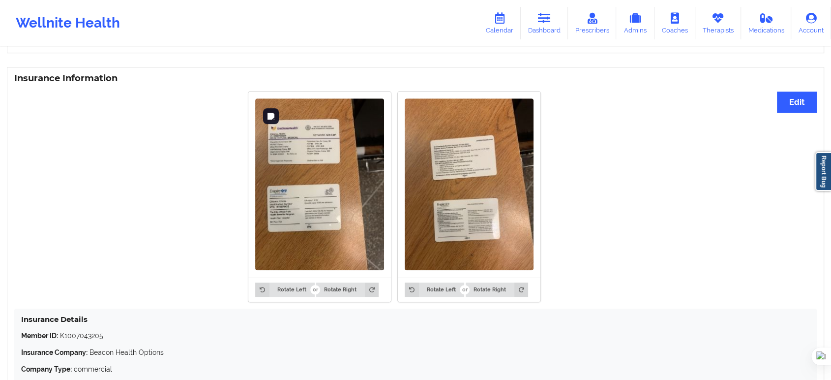
click at [325, 175] on img at bounding box center [319, 184] width 129 height 172
click at [316, 160] on img at bounding box center [319, 184] width 129 height 172
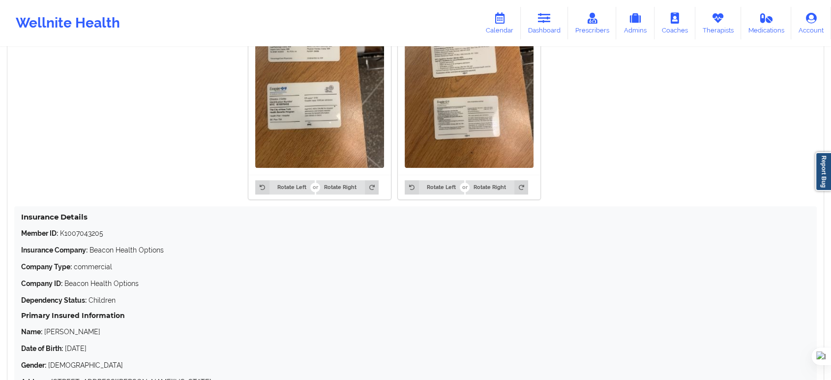
scroll to position [886, 0]
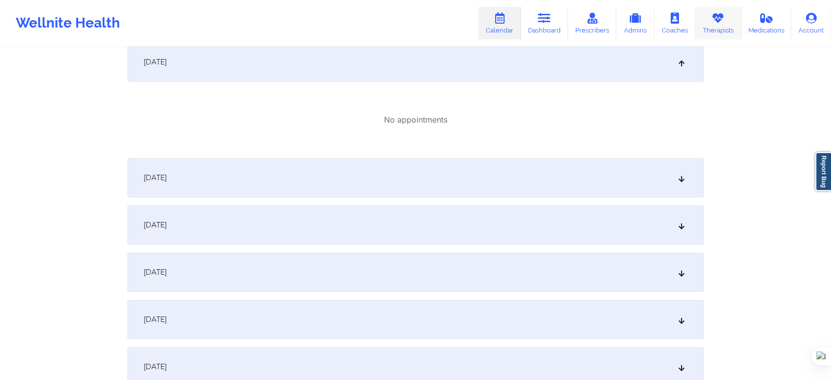
click at [708, 27] on link "Therapists" at bounding box center [718, 23] width 46 height 32
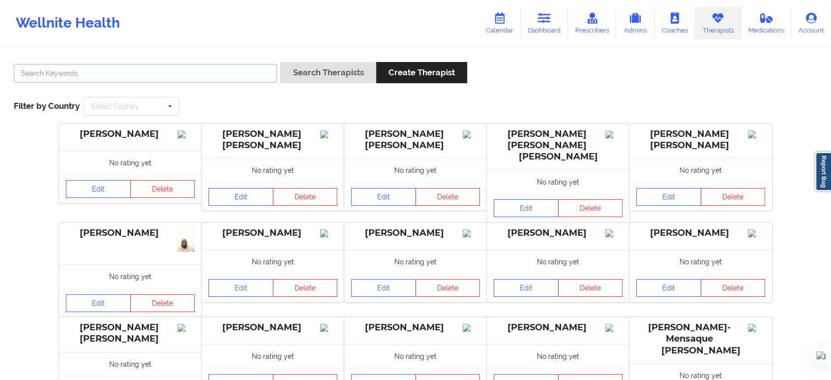
click at [219, 72] on input "text" at bounding box center [145, 73] width 263 height 19
click at [280, 62] on button "Search Therapists" at bounding box center [327, 72] width 95 height 21
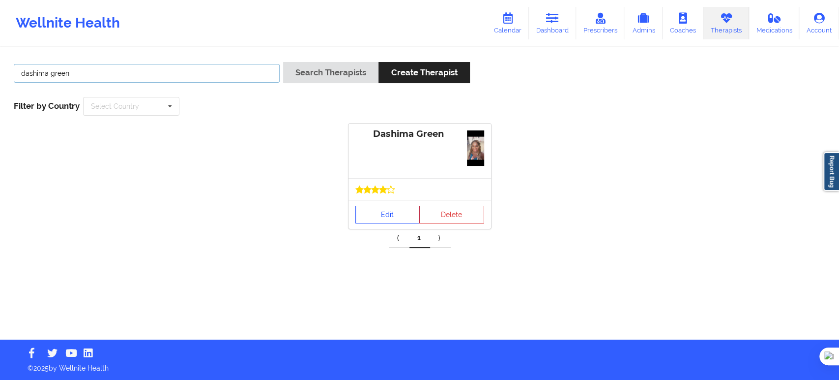
type input "dashima green"
click at [363, 212] on link "Edit" at bounding box center [387, 214] width 65 height 18
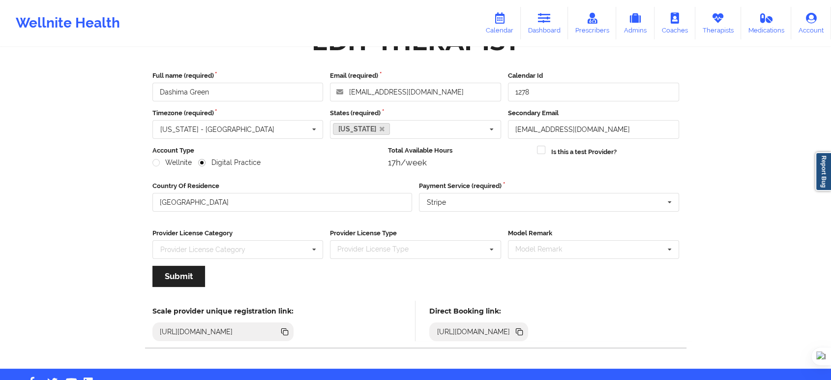
scroll to position [60, 0]
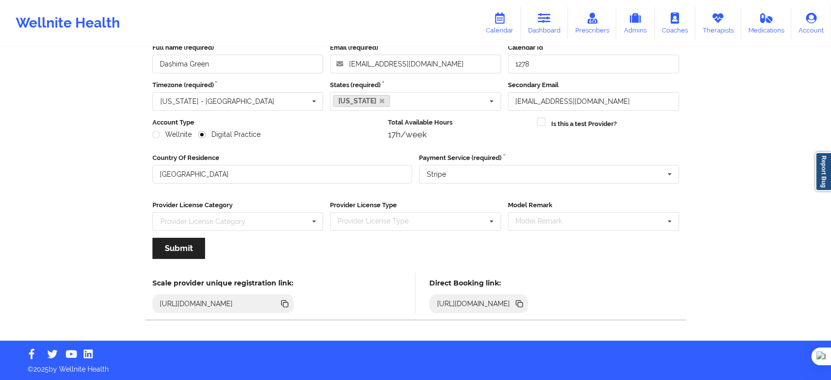
click at [523, 302] on icon at bounding box center [520, 304] width 5 height 5
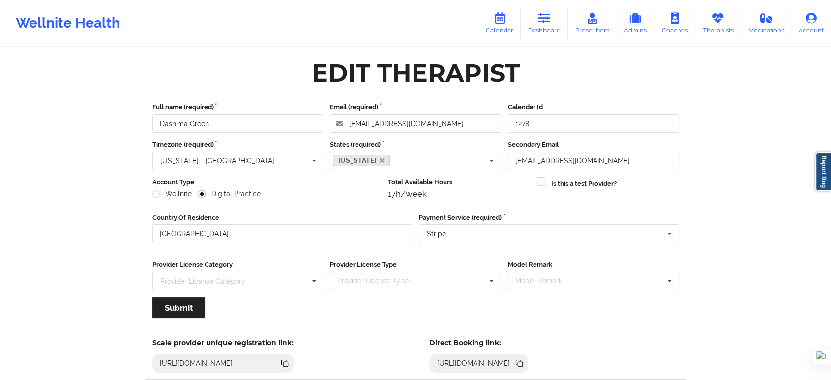
scroll to position [0, 0]
click at [702, 22] on link "Therapists" at bounding box center [718, 23] width 46 height 32
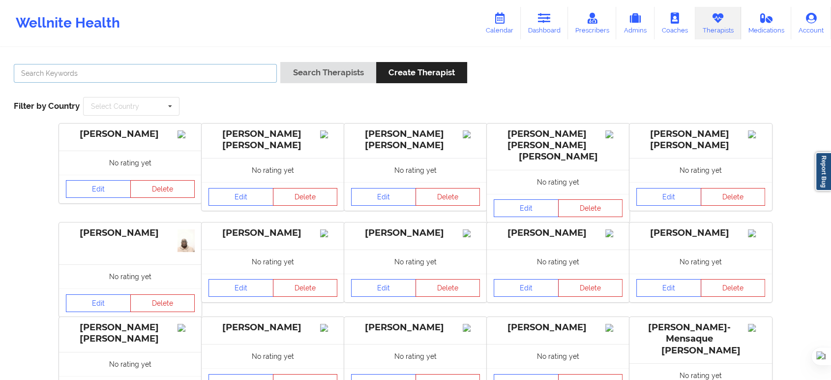
click at [251, 81] on input "text" at bounding box center [145, 73] width 263 height 19
paste input "[PERSON_NAME]"
type input "[PERSON_NAME]"
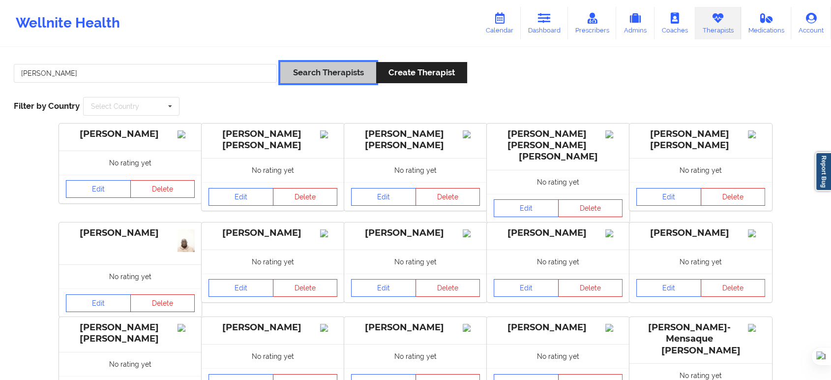
click at [293, 71] on button "Search Therapists" at bounding box center [327, 72] width 95 height 21
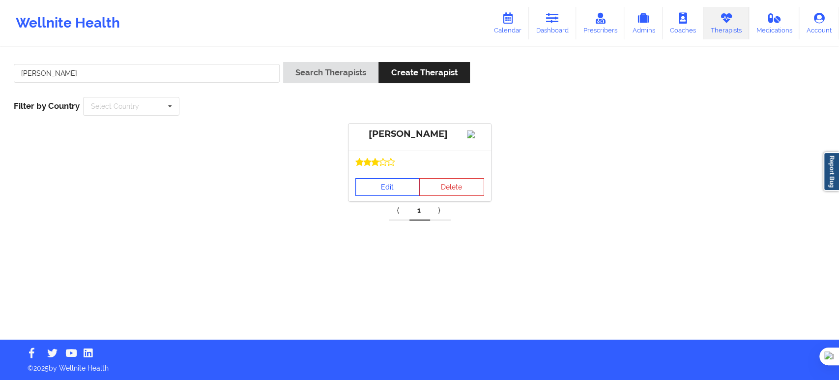
click at [401, 196] on link "Edit" at bounding box center [387, 187] width 65 height 18
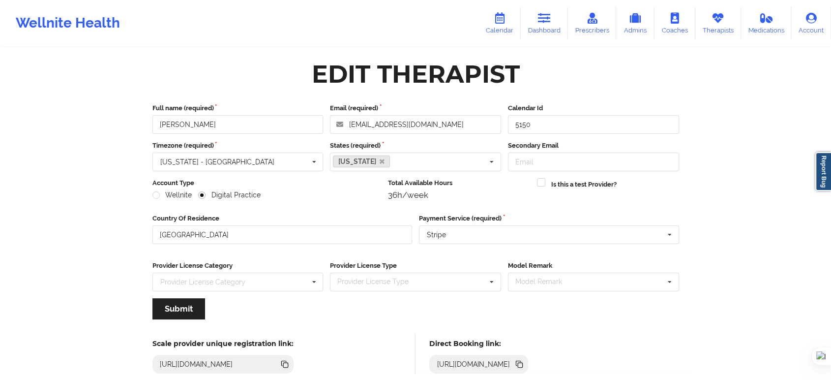
scroll to position [60, 0]
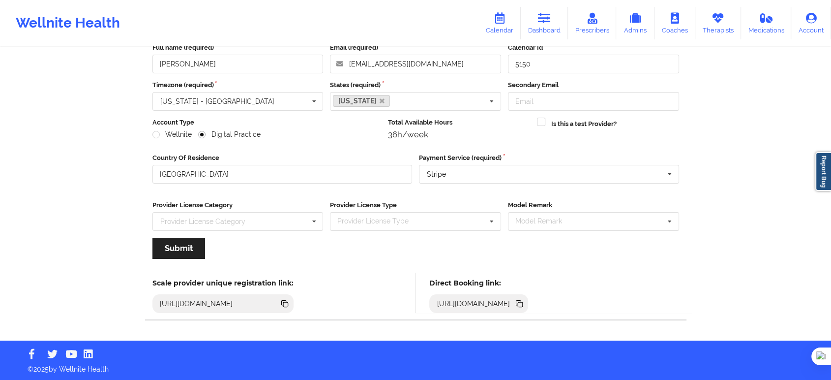
click at [525, 302] on icon at bounding box center [519, 303] width 11 height 11
click at [523, 304] on icon at bounding box center [520, 304] width 5 height 5
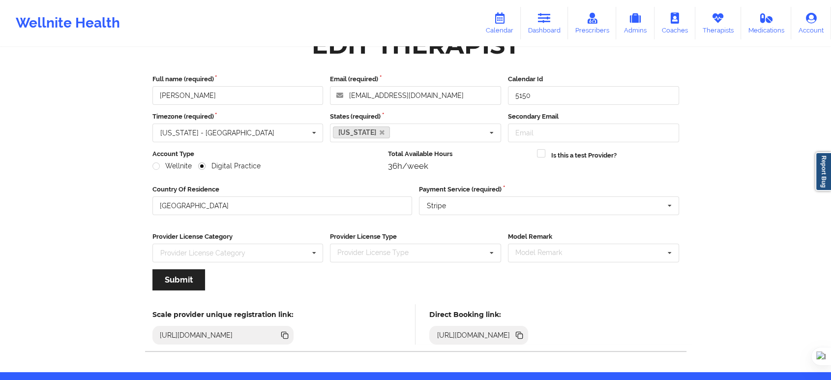
scroll to position [0, 0]
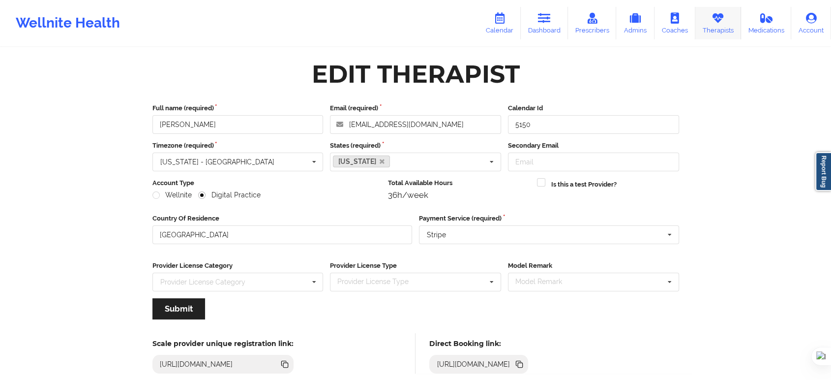
click at [705, 18] on link "Therapists" at bounding box center [718, 23] width 46 height 32
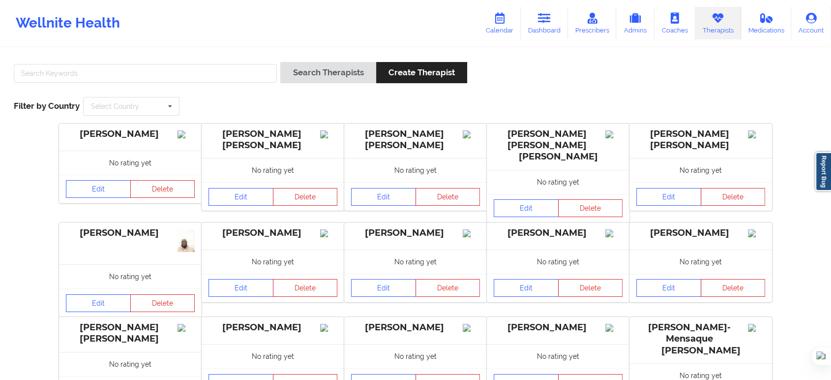
click at [215, 83] on div at bounding box center [145, 76] width 270 height 28
click at [218, 77] on input "text" at bounding box center [145, 73] width 263 height 19
paste input "[PERSON_NAME]"
type input "[PERSON_NAME]"
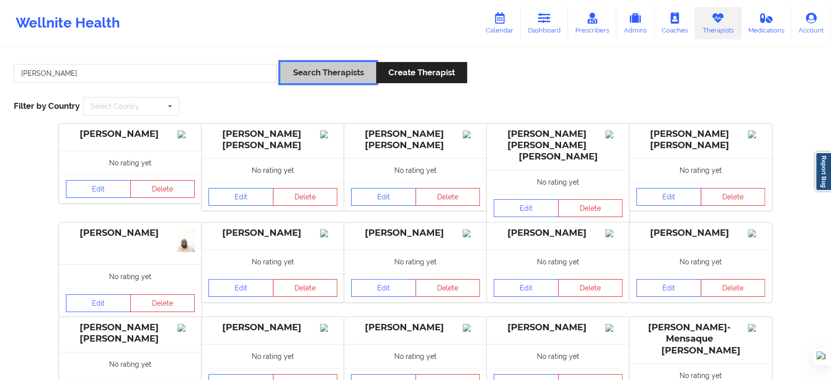
click at [314, 70] on button "Search Therapists" at bounding box center [327, 72] width 95 height 21
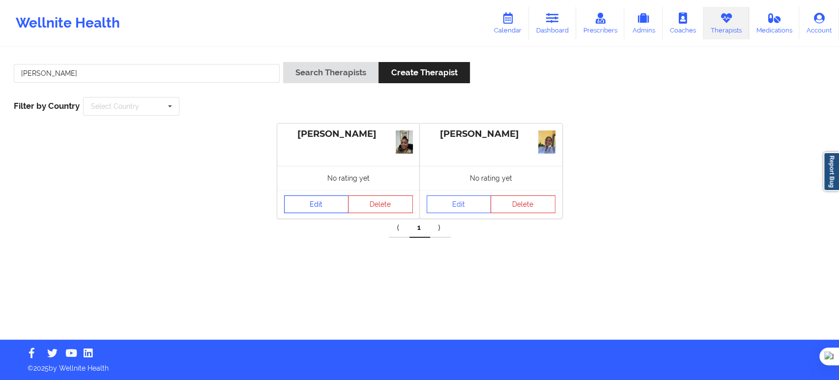
click at [331, 209] on link "Edit" at bounding box center [316, 204] width 65 height 18
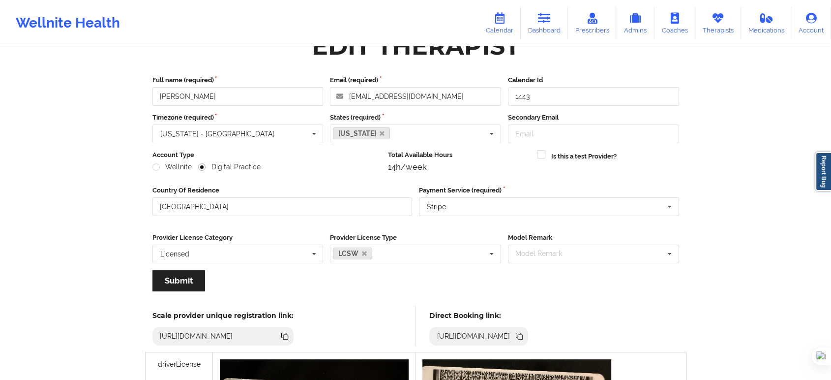
scroll to position [55, 0]
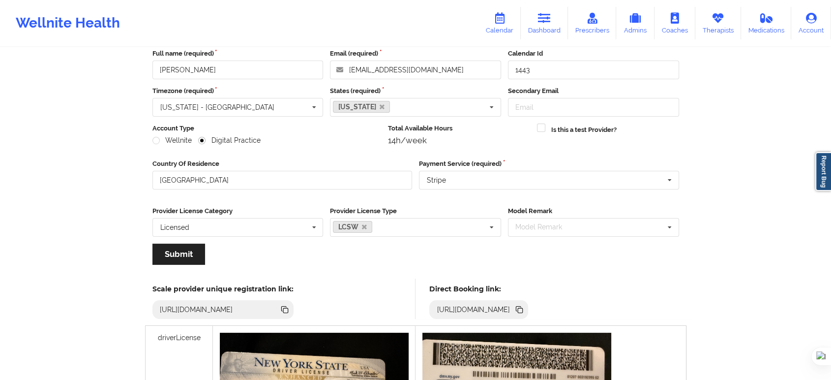
click at [525, 310] on icon at bounding box center [519, 309] width 11 height 11
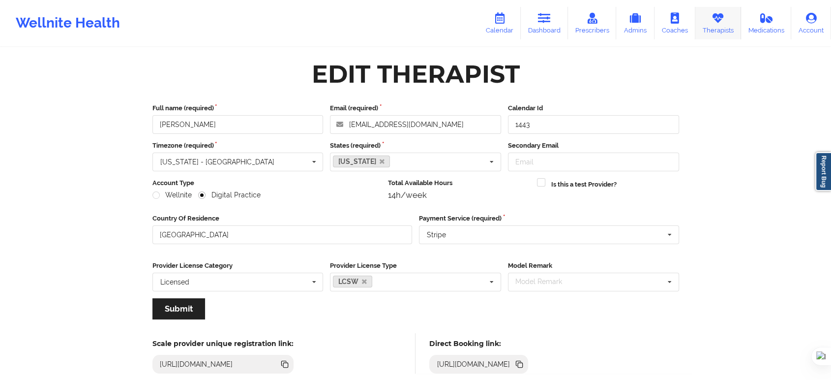
click at [730, 17] on link "Therapists" at bounding box center [718, 23] width 46 height 32
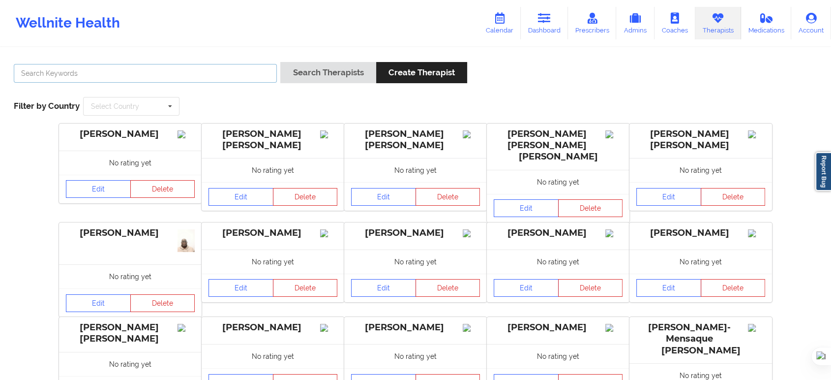
click at [248, 78] on input "text" at bounding box center [145, 73] width 263 height 19
paste input "[URL][DOMAIN_NAME]"
type input "[URL][DOMAIN_NAME]"
type input "[PERSON_NAME]"
click at [280, 62] on button "Search Therapists" at bounding box center [327, 72] width 95 height 21
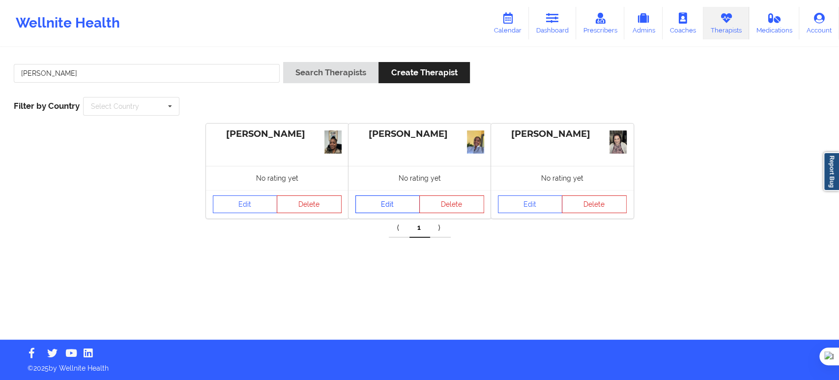
click at [393, 205] on link "Edit" at bounding box center [387, 204] width 65 height 18
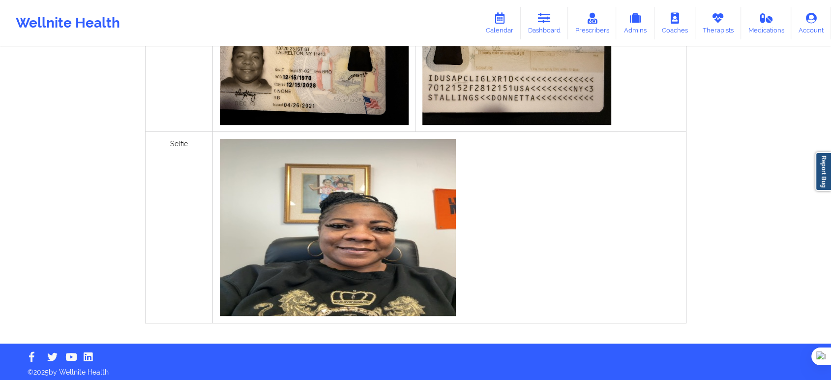
scroll to position [407, 0]
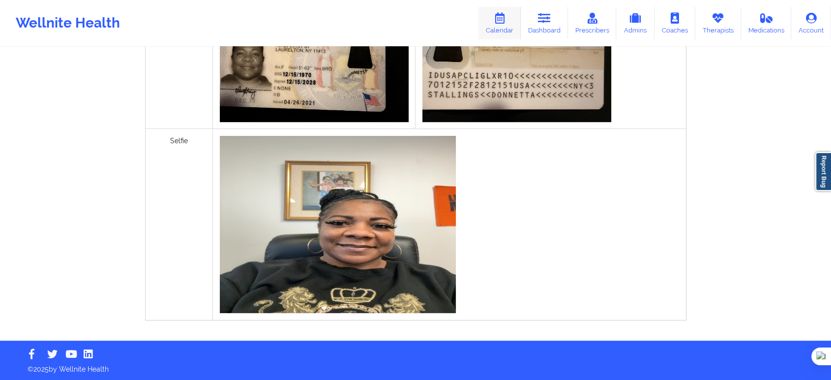
click at [509, 19] on link "Calendar" at bounding box center [499, 23] width 42 height 32
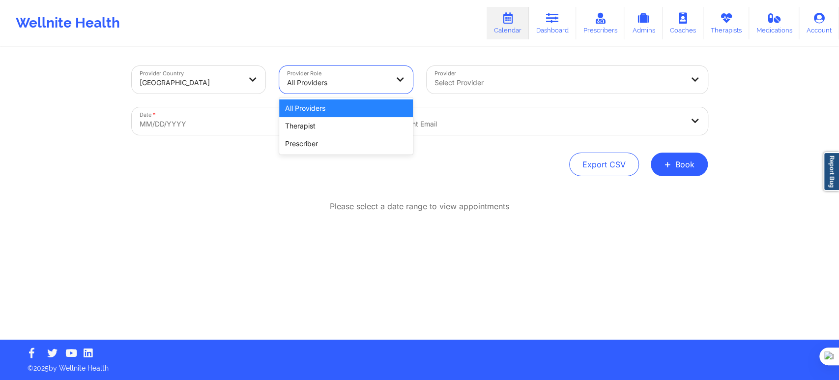
click at [365, 75] on div "All Providers" at bounding box center [337, 83] width 101 height 22
click at [323, 124] on div "Therapist" at bounding box center [346, 126] width 134 height 18
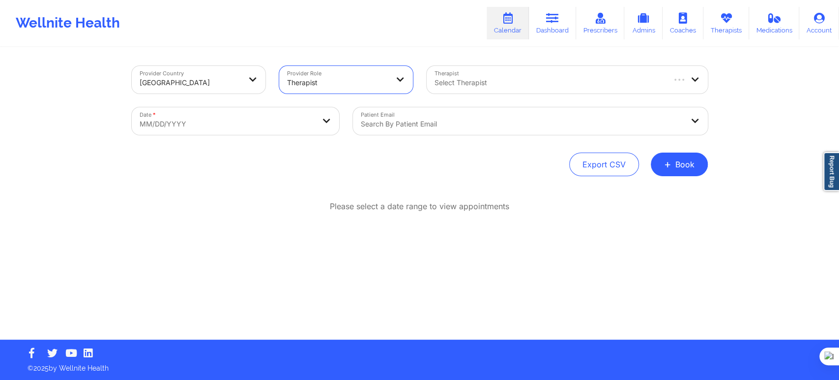
click at [488, 74] on div "Select Therapist" at bounding box center [546, 80] width 238 height 28
type input "franche"
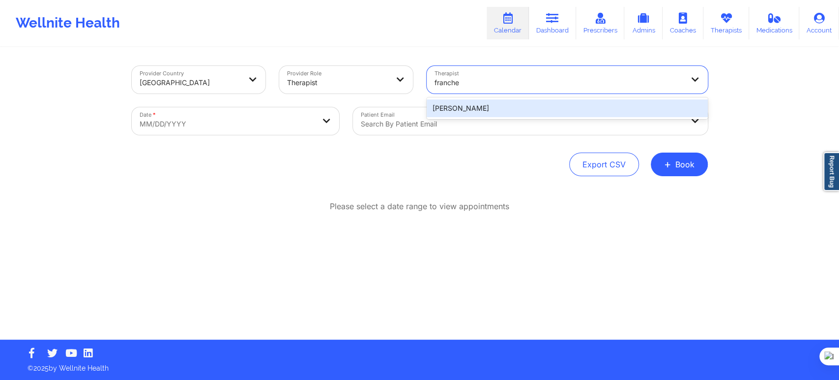
click at [487, 109] on div "[PERSON_NAME]" at bounding box center [567, 108] width 281 height 18
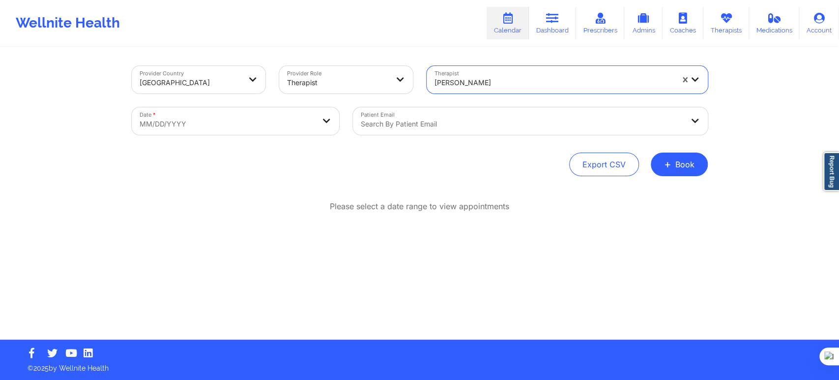
click at [290, 125] on body "Wellnite Health Calendar Dashboard Prescribers Admins Coaches Therapists Medica…" at bounding box center [419, 190] width 839 height 380
select select "2025-8"
select select "2025-9"
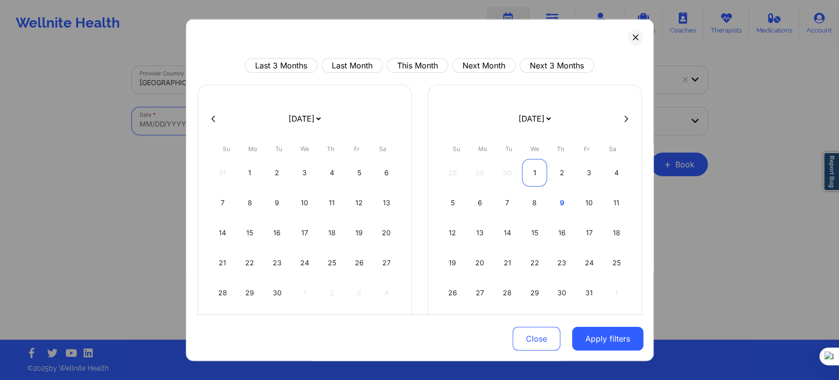
click at [531, 166] on div "1" at bounding box center [534, 173] width 25 height 28
select select "2025-9"
select select "2025-10"
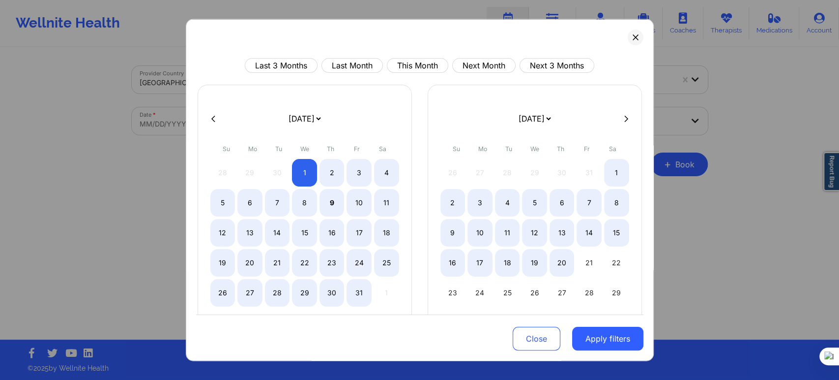
select select "2025-9"
select select "2025-10"
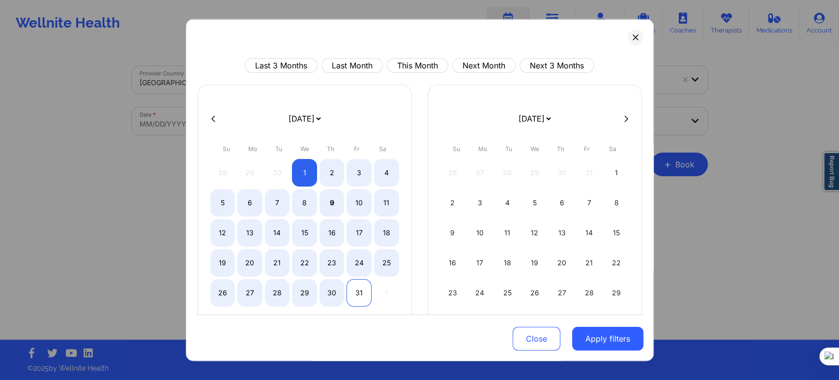
click at [358, 294] on div "31" at bounding box center [359, 293] width 25 height 28
select select "2025-9"
select select "2025-10"
click at [594, 333] on button "Apply filters" at bounding box center [607, 338] width 71 height 24
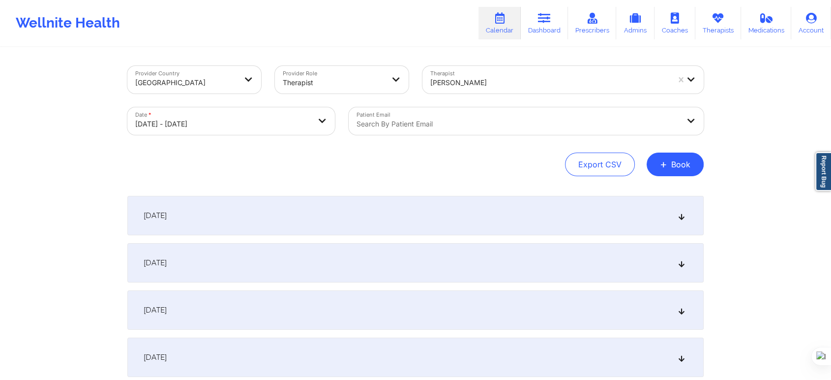
click at [484, 129] on div at bounding box center [517, 124] width 323 height 12
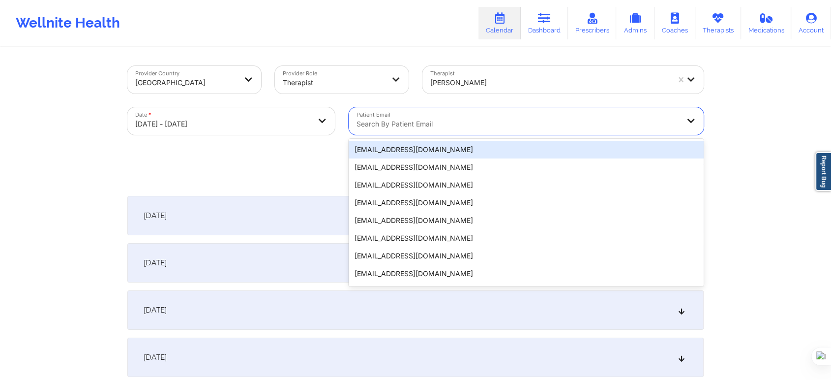
paste input "[PERSON_NAME][EMAIL_ADDRESS][PERSON_NAME][DOMAIN_NAME]"
type input "[PERSON_NAME][EMAIL_ADDRESS][PERSON_NAME][DOMAIN_NAME]"
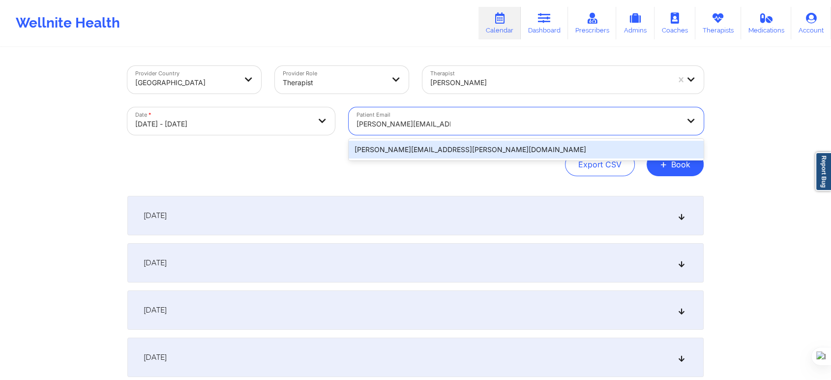
click at [459, 152] on div "[PERSON_NAME][EMAIL_ADDRESS][PERSON_NAME][DOMAIN_NAME]" at bounding box center [526, 150] width 355 height 18
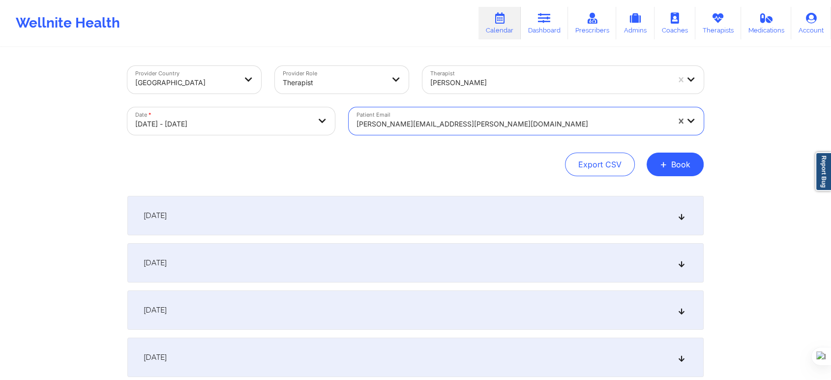
click at [458, 161] on div "Export CSV + Book" at bounding box center [415, 164] width 576 height 24
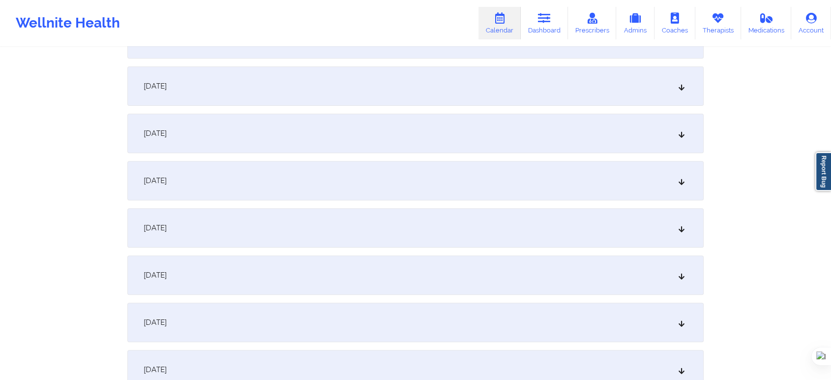
scroll to position [382, 0]
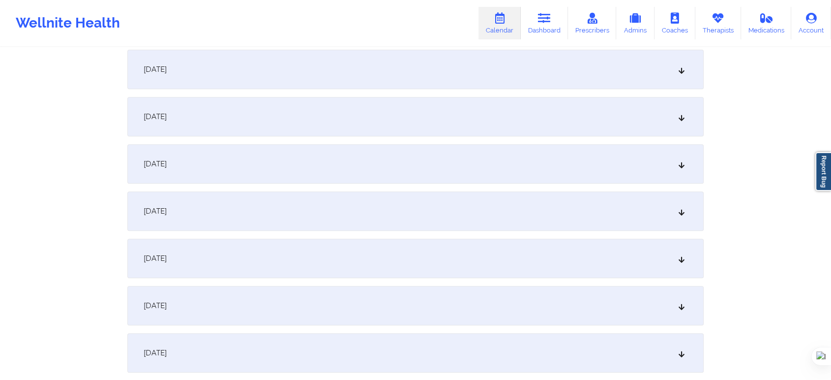
click at [235, 198] on div "[DATE]" at bounding box center [415, 210] width 576 height 39
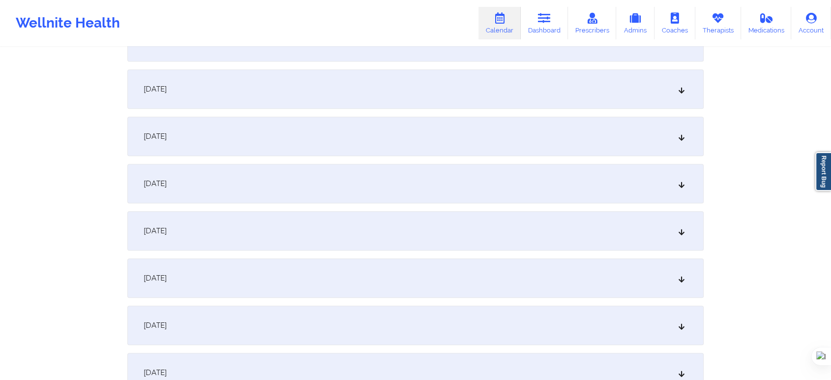
scroll to position [710, 0]
click at [251, 132] on div "[DATE]" at bounding box center [415, 139] width 576 height 39
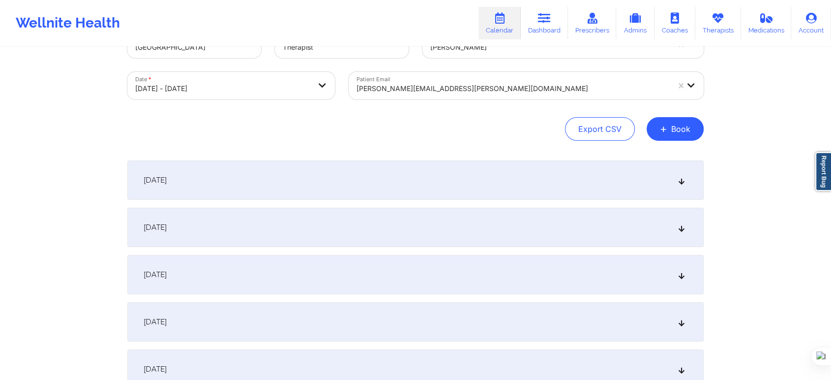
scroll to position [0, 0]
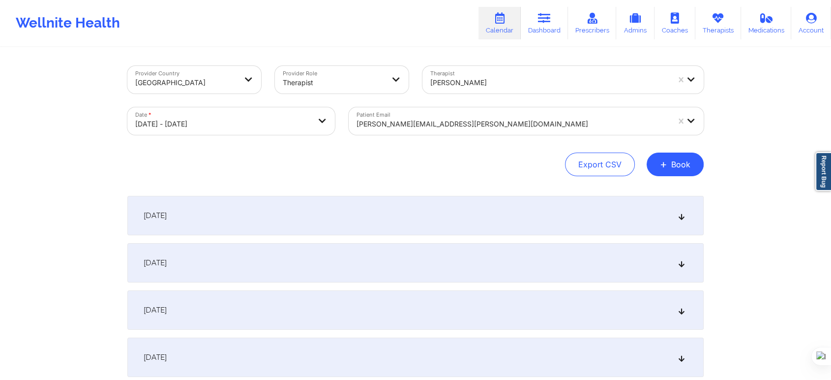
click at [497, 79] on div at bounding box center [549, 83] width 239 height 12
type input "[PERSON_NAME]"
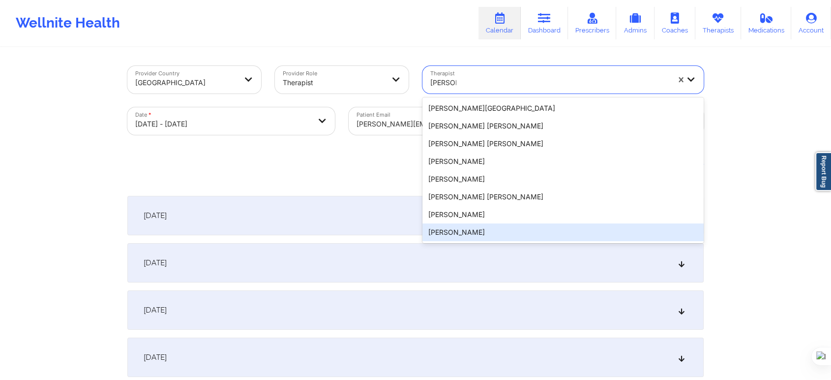
click at [495, 235] on div "[PERSON_NAME]" at bounding box center [562, 232] width 281 height 18
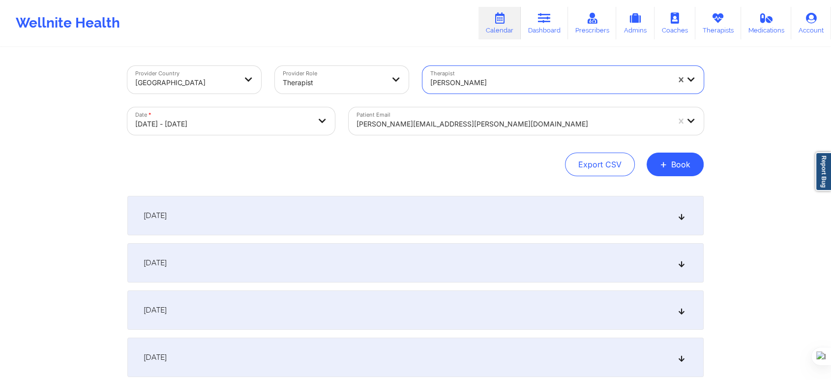
click at [430, 175] on div "Export CSV + Book" at bounding box center [415, 164] width 576 height 24
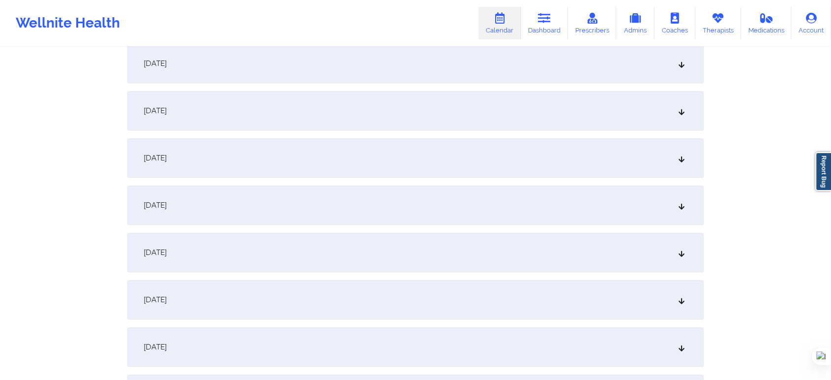
scroll to position [437, 0]
click at [334, 164] on div "[DATE]" at bounding box center [415, 156] width 576 height 39
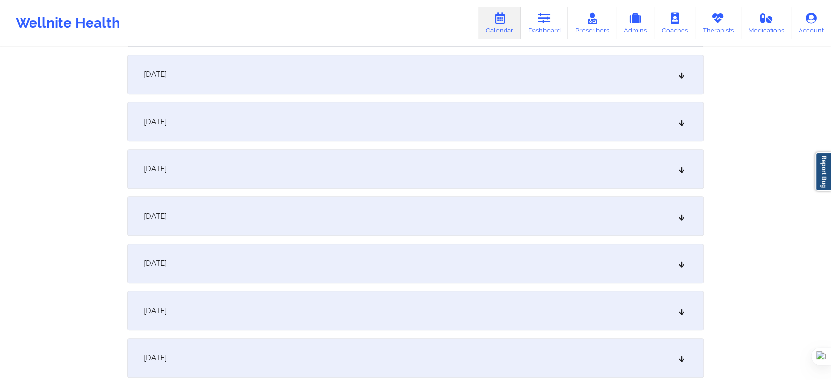
click at [250, 114] on div "[DATE]" at bounding box center [415, 121] width 576 height 39
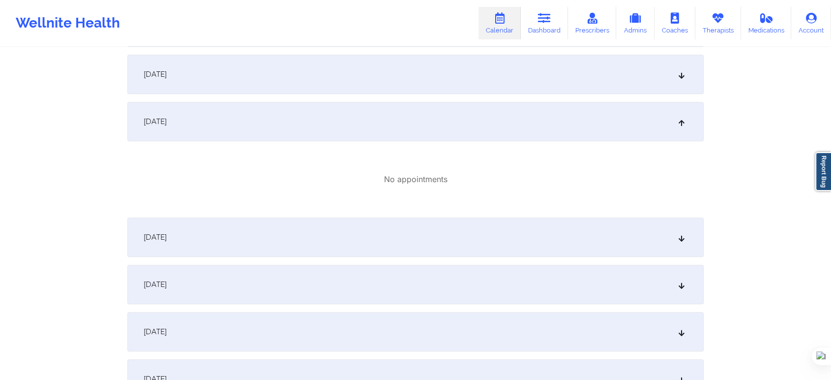
click at [255, 77] on div "[DATE]" at bounding box center [415, 74] width 576 height 39
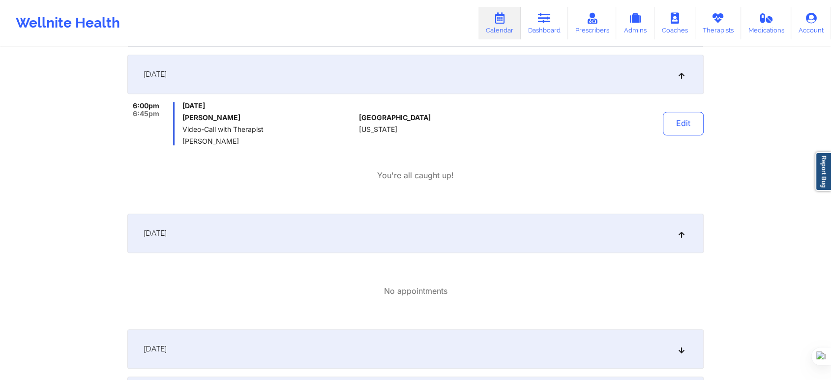
click at [501, 26] on link "Calendar" at bounding box center [499, 23] width 42 height 32
click at [499, 21] on icon at bounding box center [499, 18] width 13 height 11
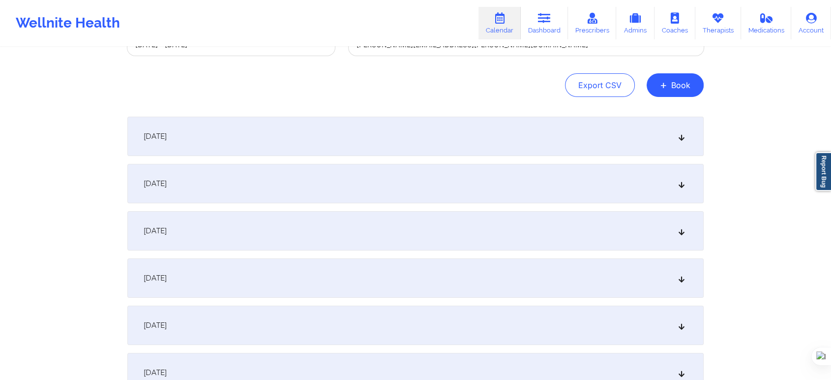
scroll to position [0, 0]
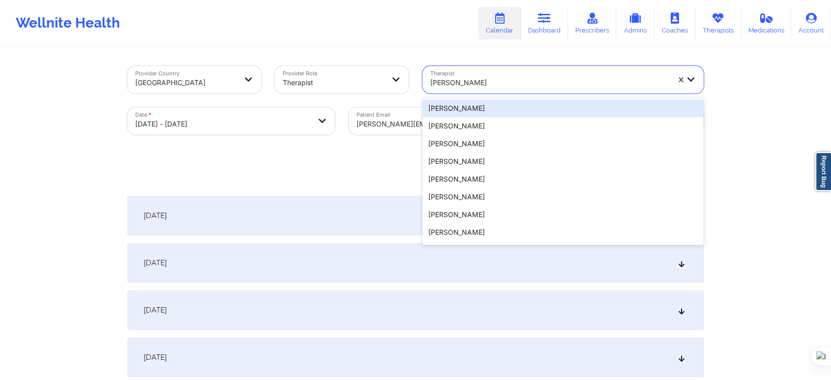
click at [475, 74] on div "[PERSON_NAME]" at bounding box center [549, 83] width 239 height 22
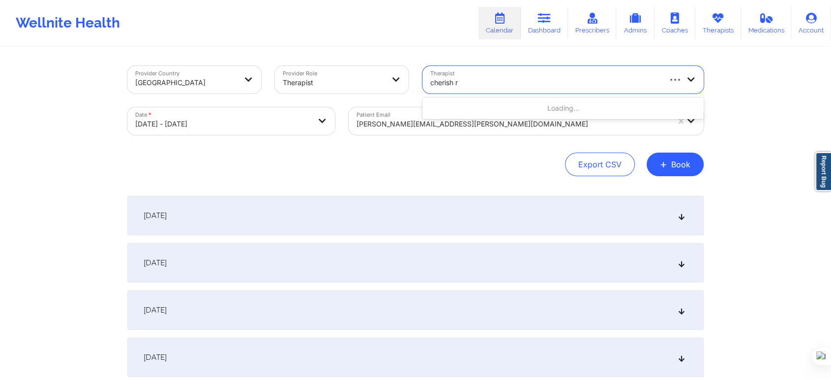
type input "cherish re"
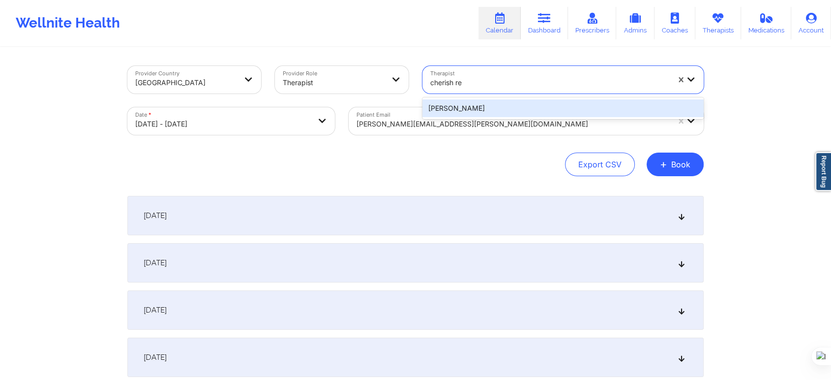
click at [477, 109] on div "[PERSON_NAME]" at bounding box center [562, 108] width 281 height 18
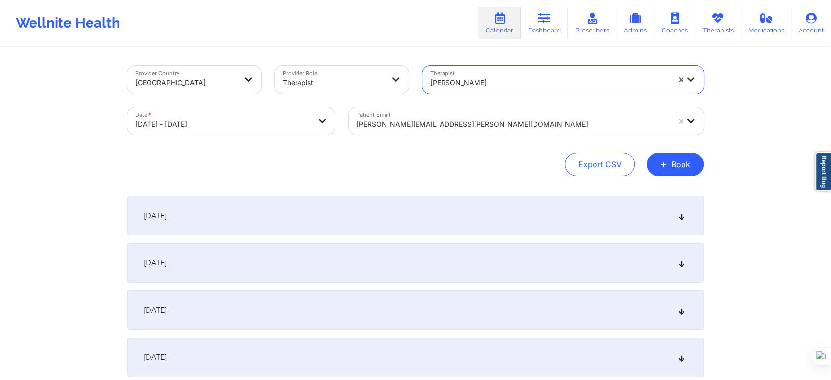
click at [458, 126] on div at bounding box center [512, 124] width 313 height 12
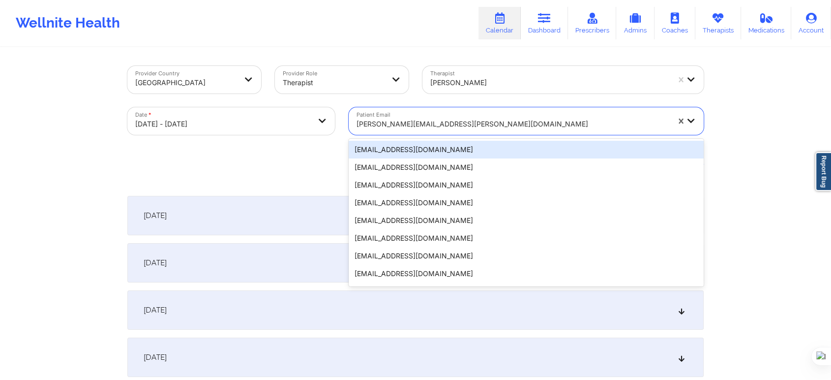
paste input "[EMAIL_ADDRESS][DOMAIN_NAME]"
type input "[EMAIL_ADDRESS][DOMAIN_NAME]"
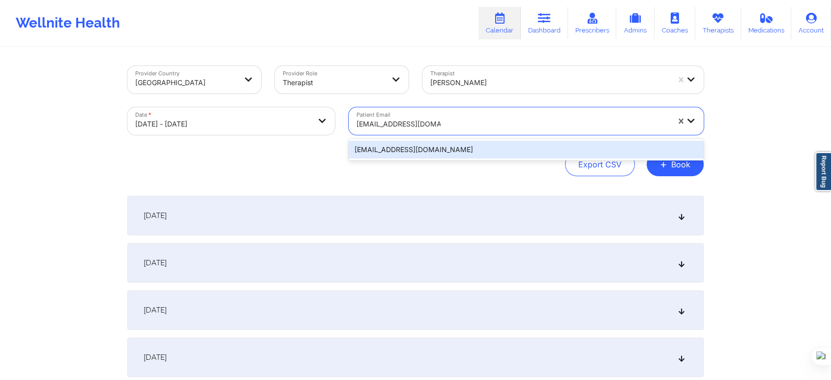
click at [456, 142] on div "[EMAIL_ADDRESS][DOMAIN_NAME]" at bounding box center [526, 150] width 355 height 18
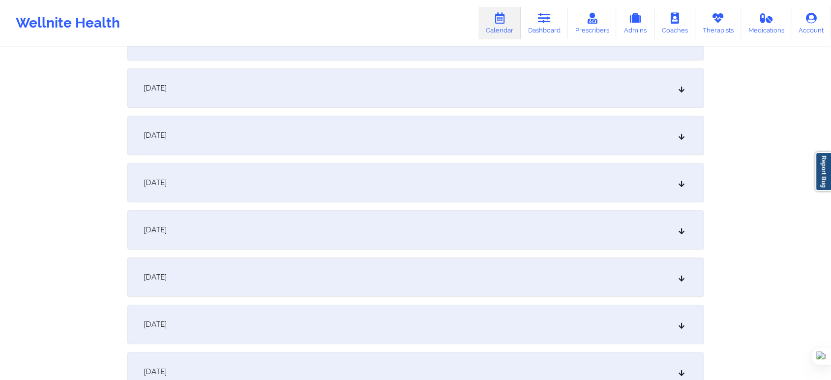
scroll to position [382, 0]
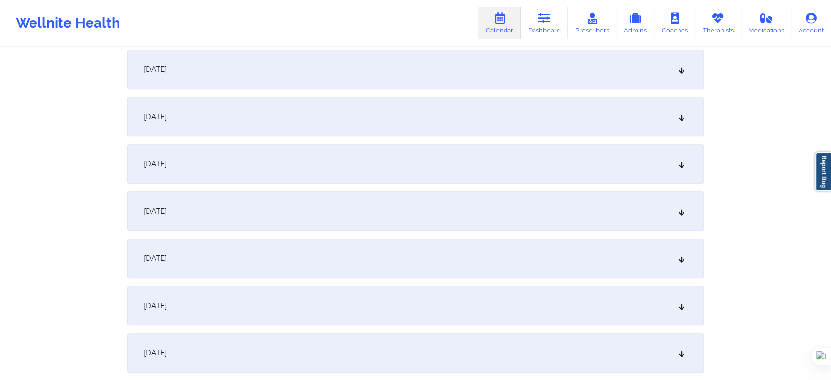
click at [254, 202] on div "[DATE]" at bounding box center [415, 210] width 576 height 39
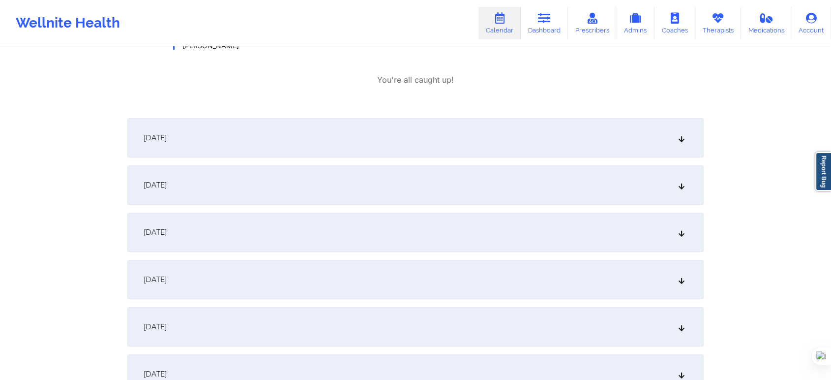
scroll to position [710, 0]
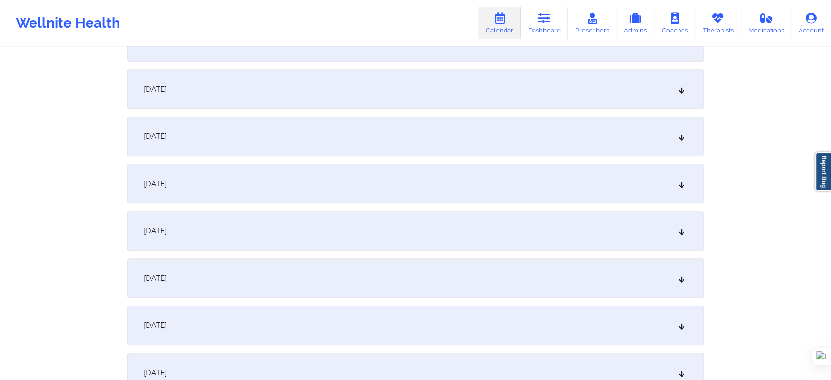
click at [309, 193] on div "[DATE]" at bounding box center [415, 183] width 576 height 39
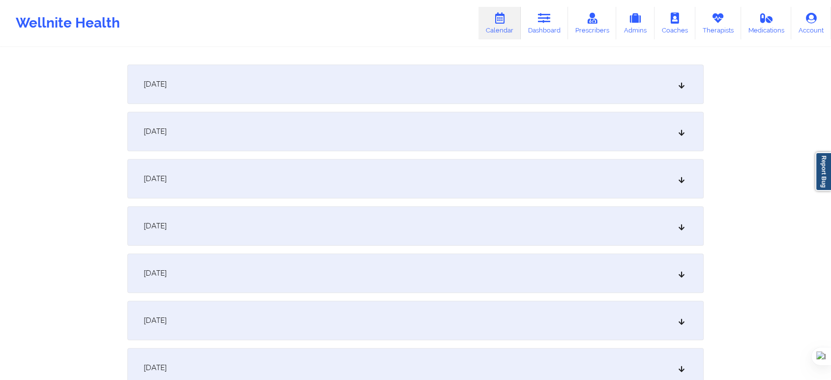
scroll to position [1092, 0]
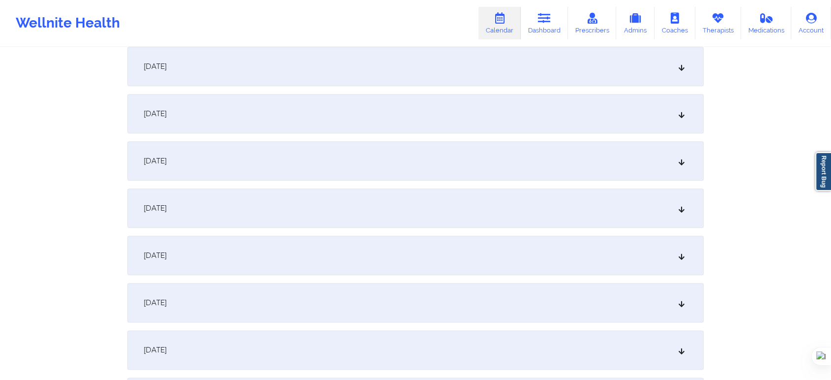
click at [263, 63] on div "[DATE]" at bounding box center [415, 66] width 576 height 39
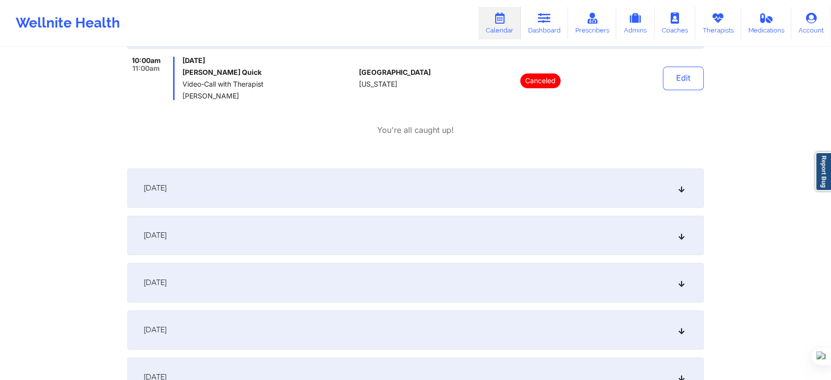
scroll to position [1147, 0]
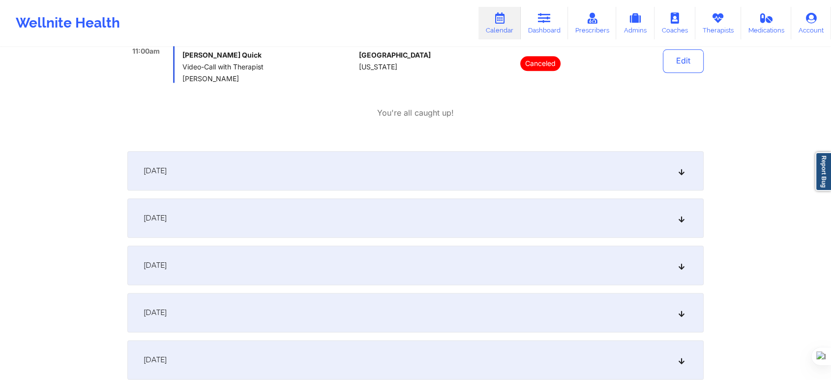
click at [271, 170] on div "[DATE]" at bounding box center [415, 170] width 576 height 39
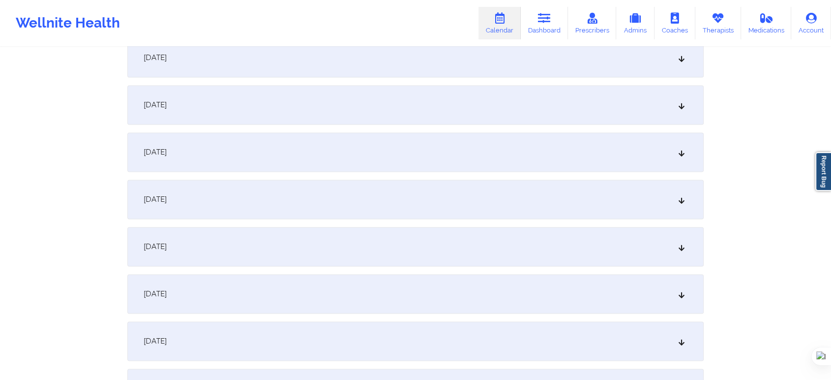
scroll to position [1420, 0]
